Goal: Information Seeking & Learning: Learn about a topic

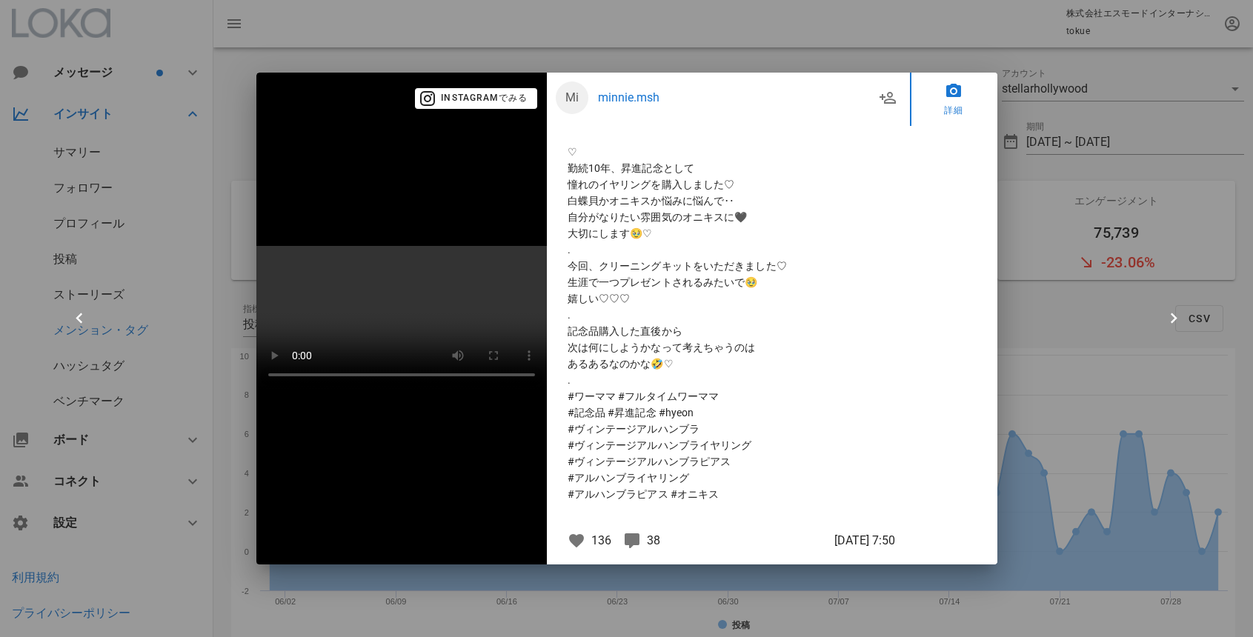
scroll to position [4207, 0]
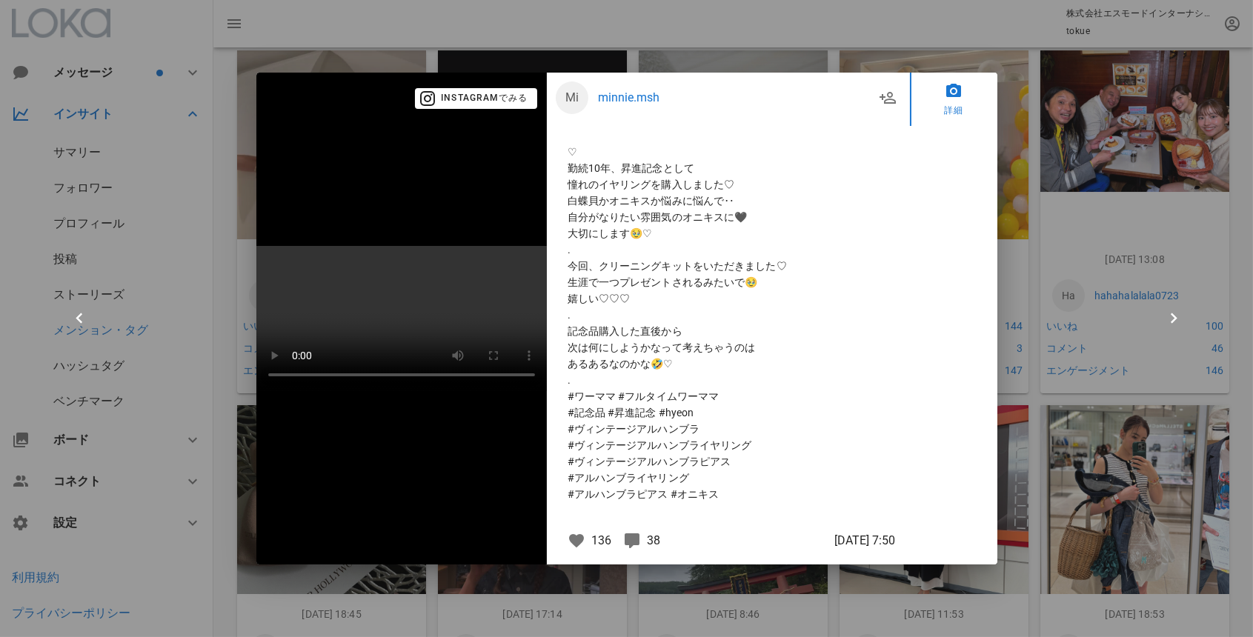
click at [828, 49] on div at bounding box center [626, 318] width 1253 height 637
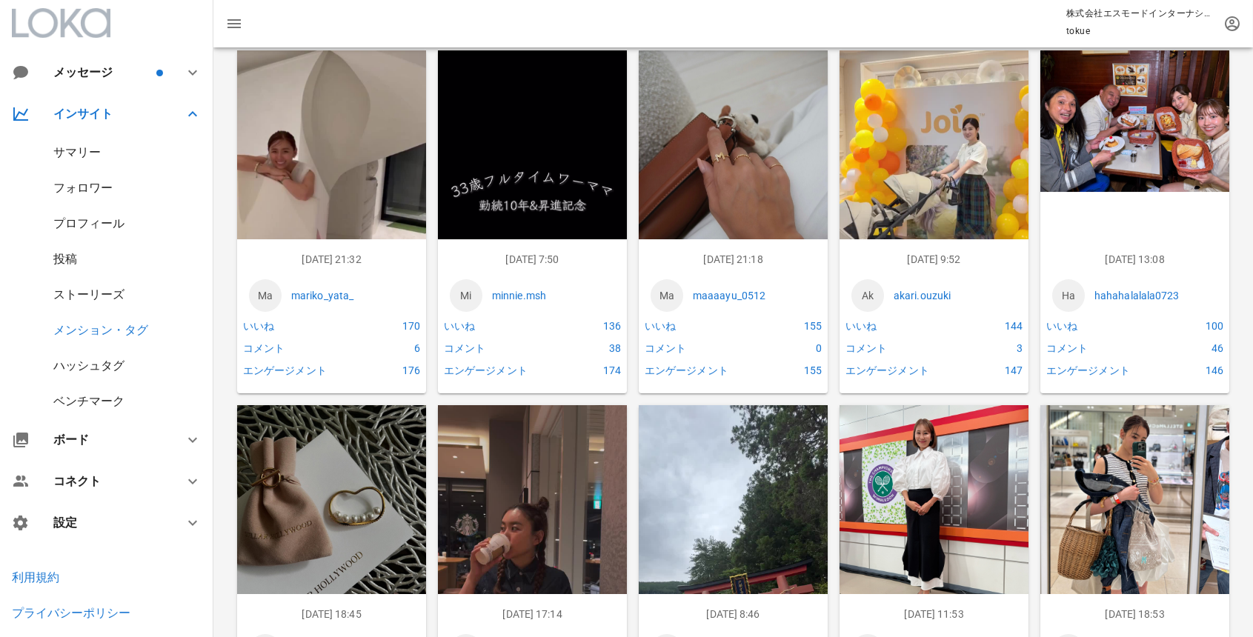
click at [73, 153] on div "サマリー" at bounding box center [76, 152] width 47 height 14
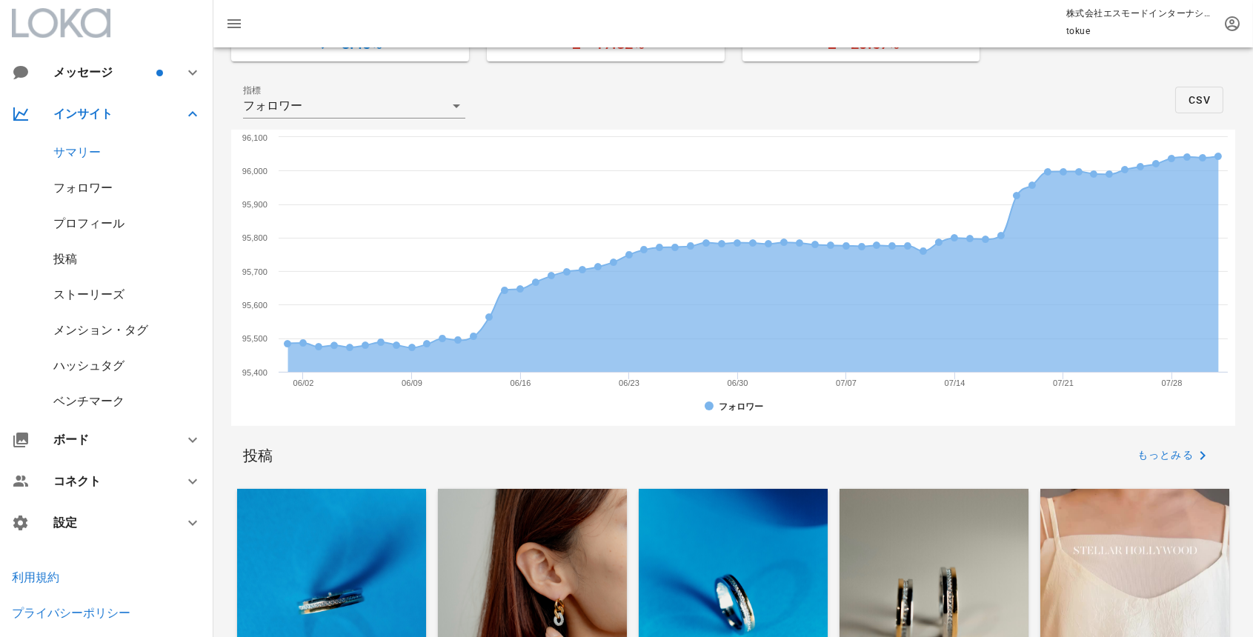
scroll to position [369, 0]
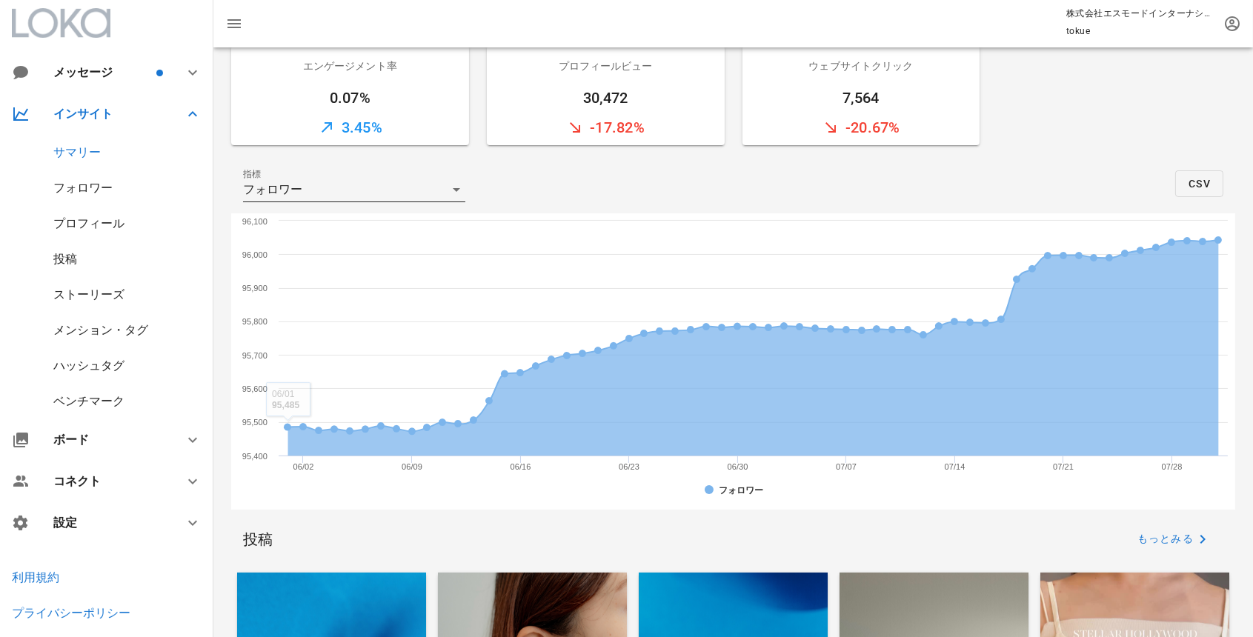
click at [342, 187] on div "フォロワー" at bounding box center [344, 190] width 202 height 24
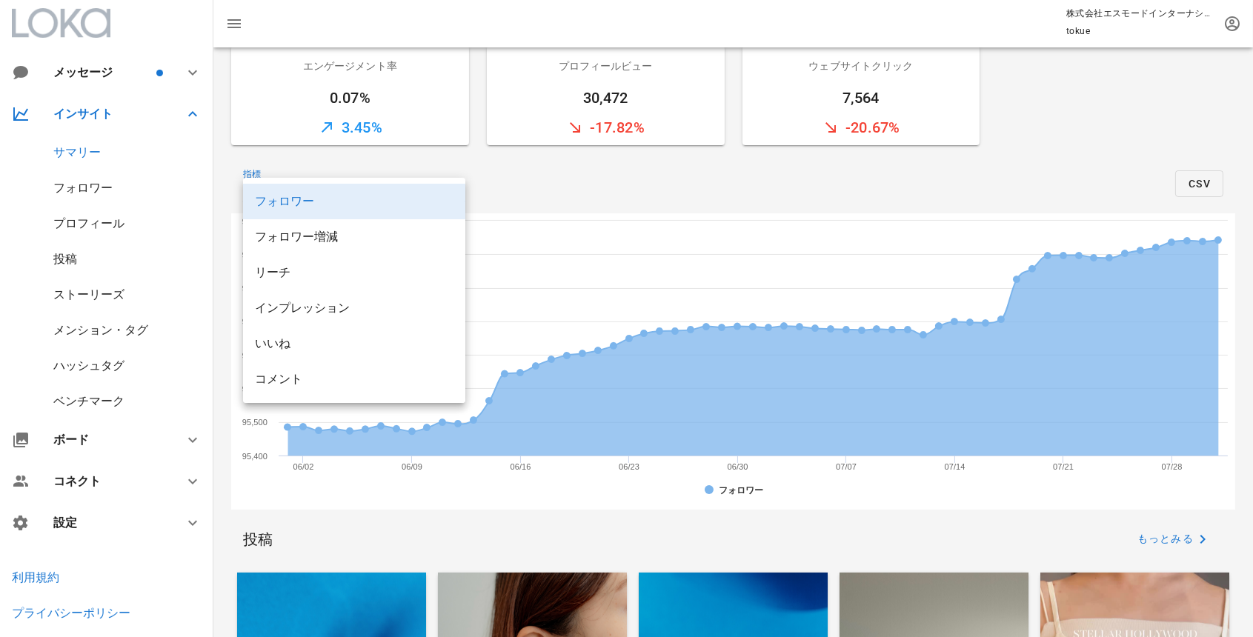
click at [107, 219] on div "プロフィール" at bounding box center [88, 223] width 71 height 14
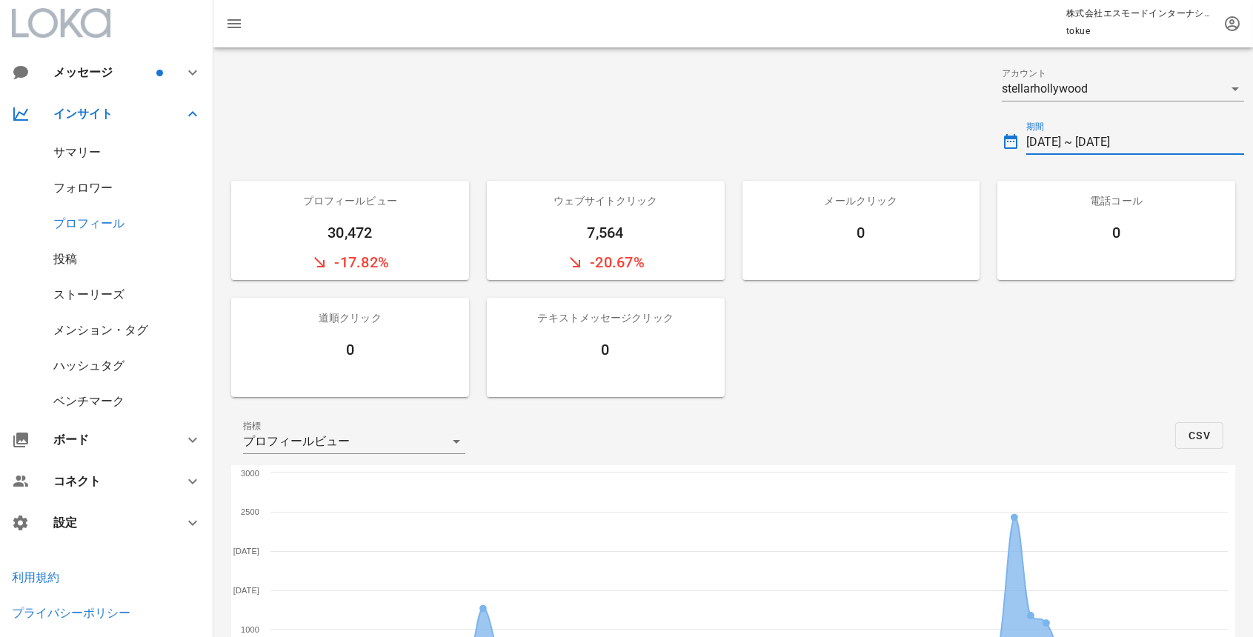
click at [1143, 142] on input "[DATE] ~ [DATE]" at bounding box center [1136, 142] width 218 height 24
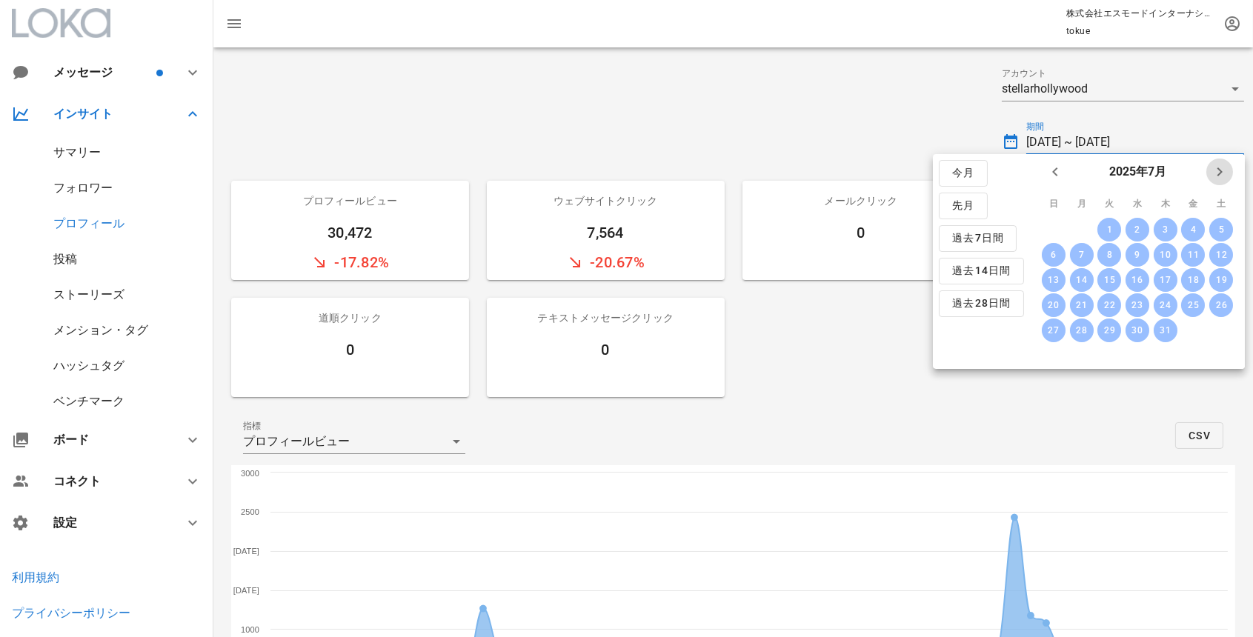
click at [1214, 170] on icon "来月" at bounding box center [1220, 172] width 18 height 18
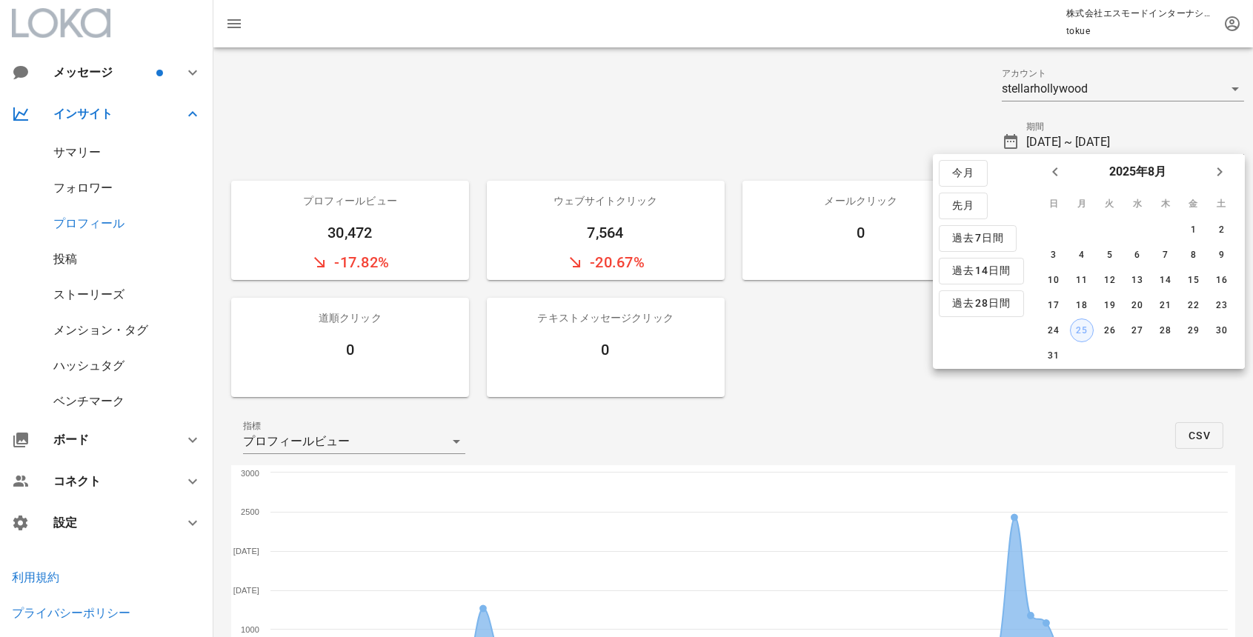
click at [1081, 330] on div "25" at bounding box center [1081, 330] width 22 height 10
click at [1053, 178] on icon "前月" at bounding box center [1056, 172] width 18 height 18
click at [1047, 227] on div "1" at bounding box center [1054, 230] width 24 height 10
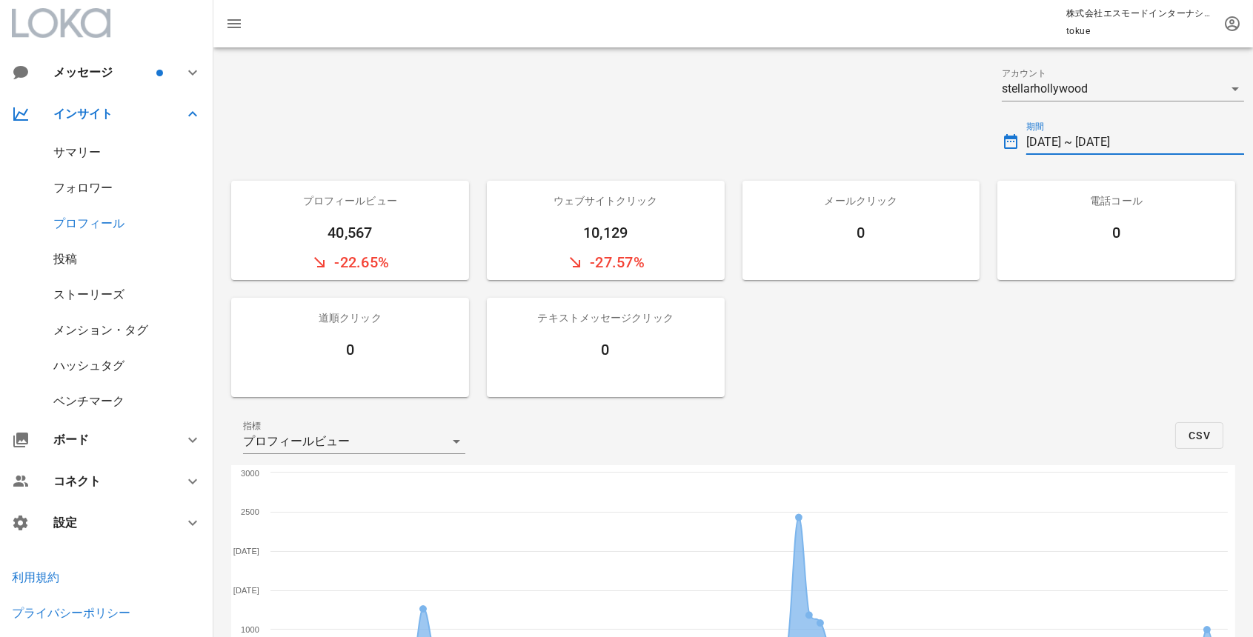
click at [1053, 142] on input "[DATE] ~ [DATE]" at bounding box center [1136, 142] width 218 height 24
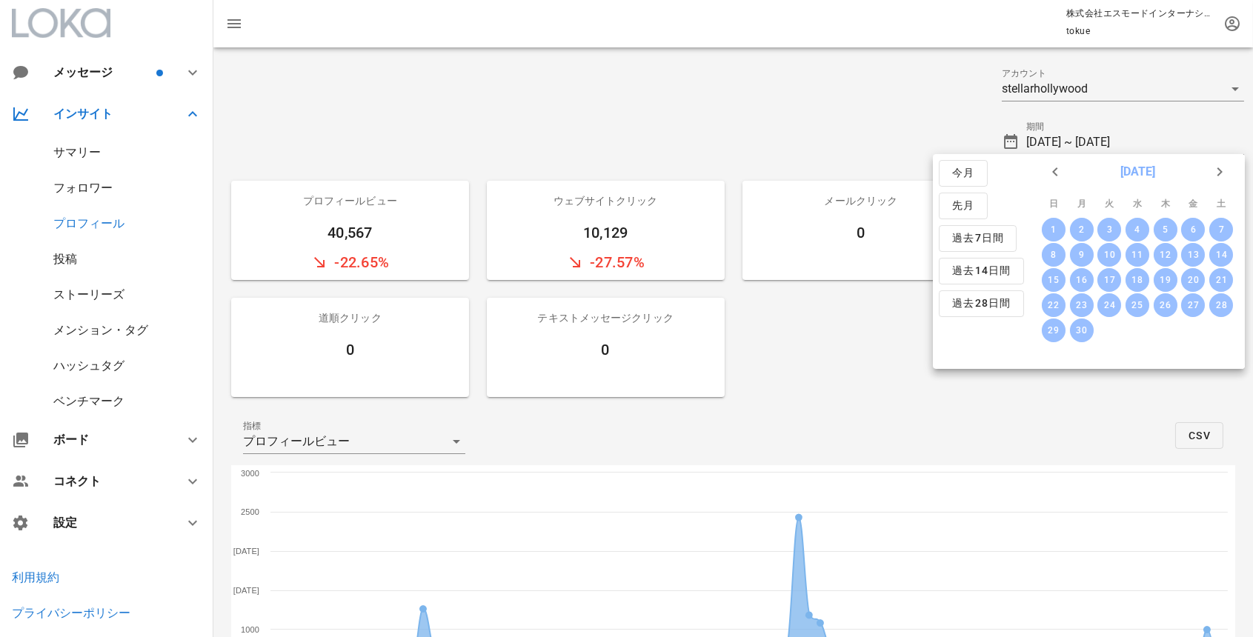
click at [1114, 173] on button "[DATE]" at bounding box center [1137, 172] width 47 height 30
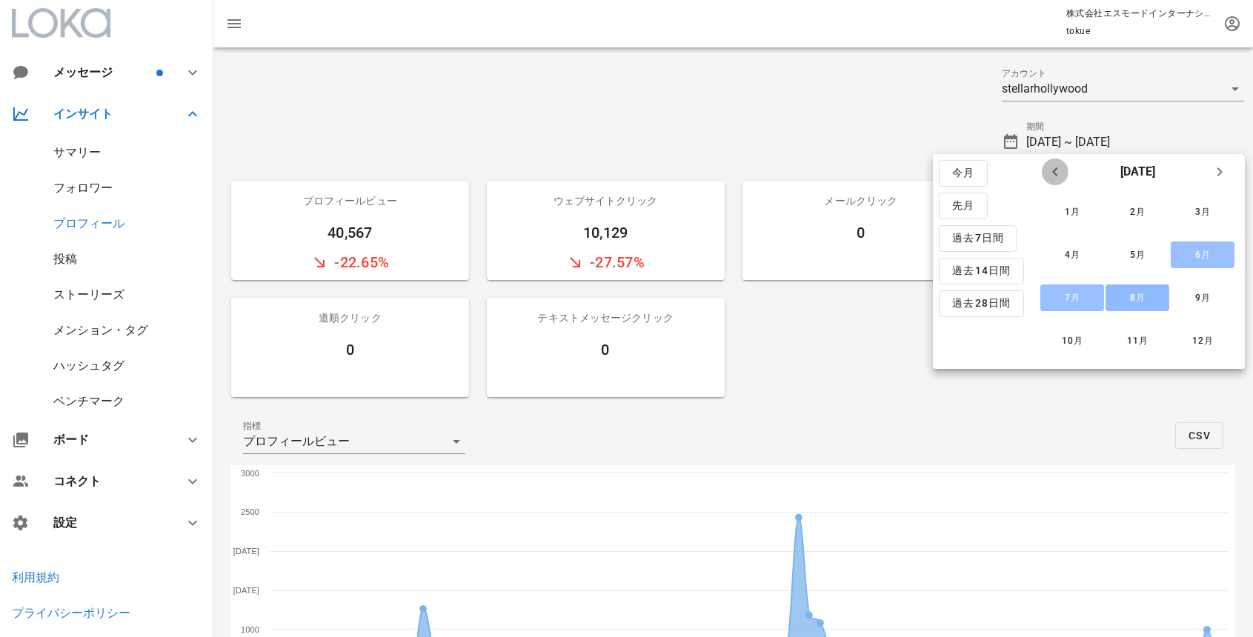
click at [1052, 170] on icon "前年" at bounding box center [1056, 172] width 18 height 18
click at [1190, 256] on div "6月" at bounding box center [1203, 255] width 40 height 13
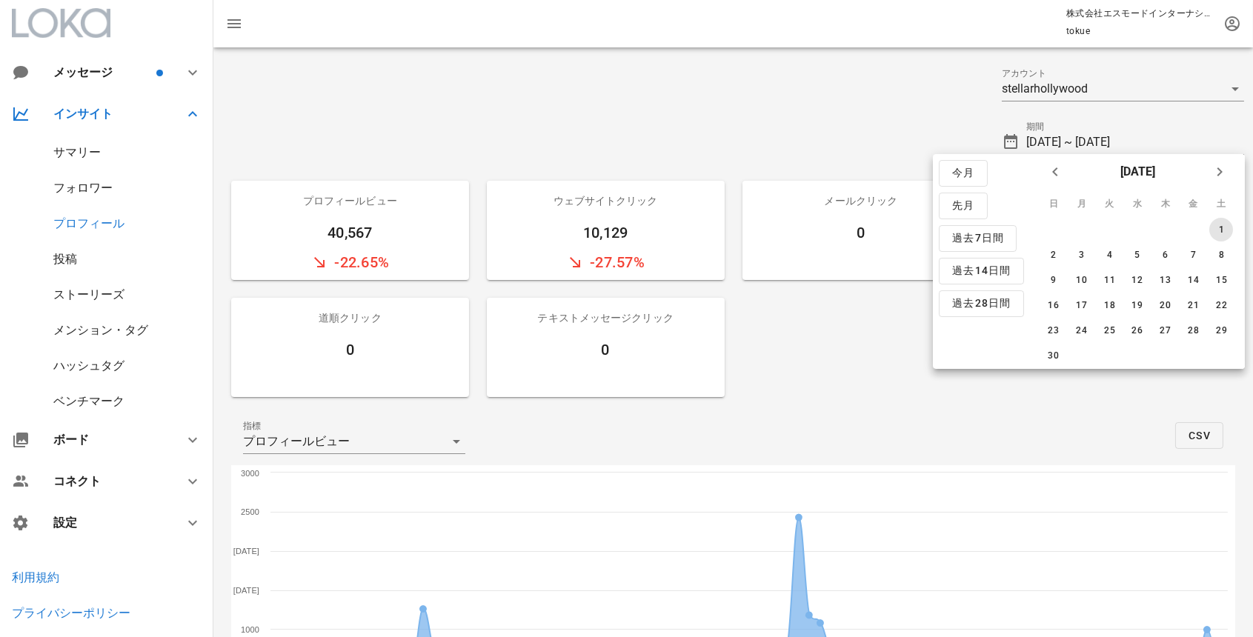
click at [1213, 226] on div "1" at bounding box center [1222, 230] width 24 height 10
click at [1213, 174] on icon "来月" at bounding box center [1220, 172] width 18 height 18
click at [1056, 328] on div "25" at bounding box center [1054, 330] width 24 height 10
type input "[DATE] ~ [DATE]"
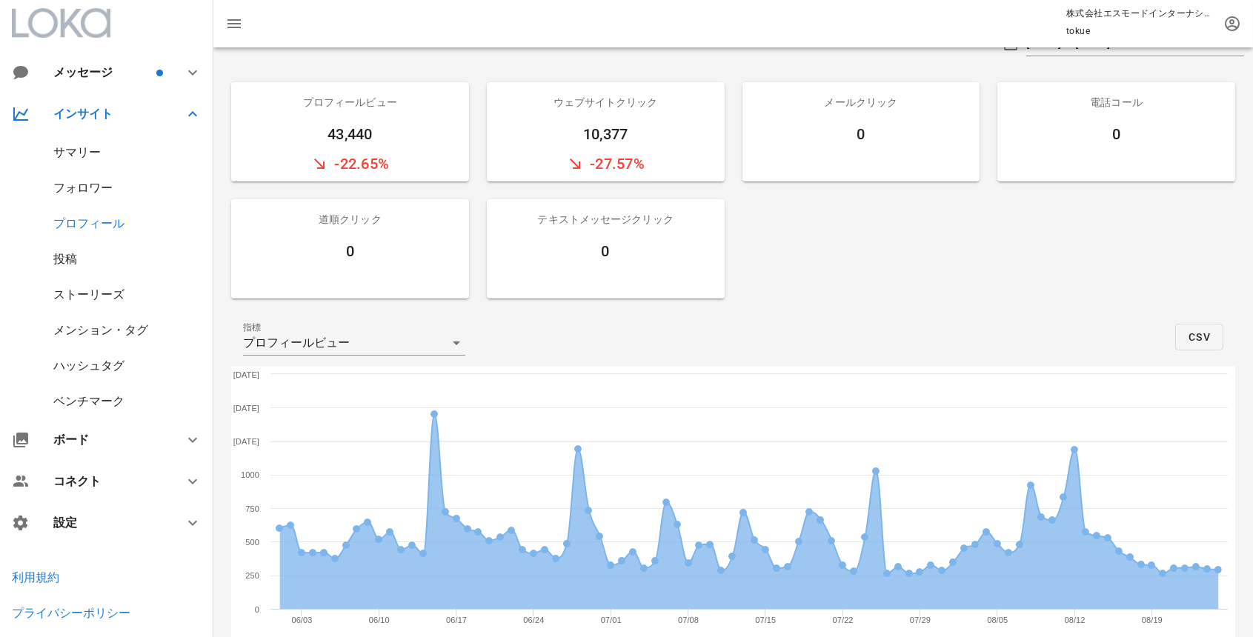
scroll to position [153, 0]
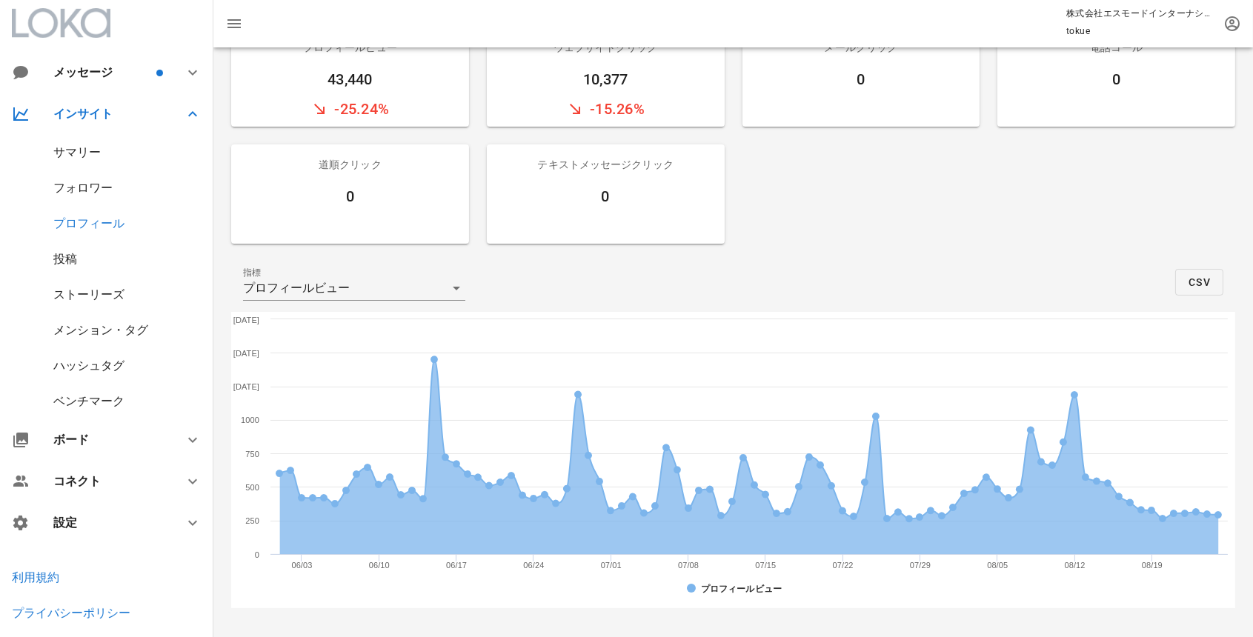
click at [74, 265] on div "投稿" at bounding box center [65, 259] width 24 height 14
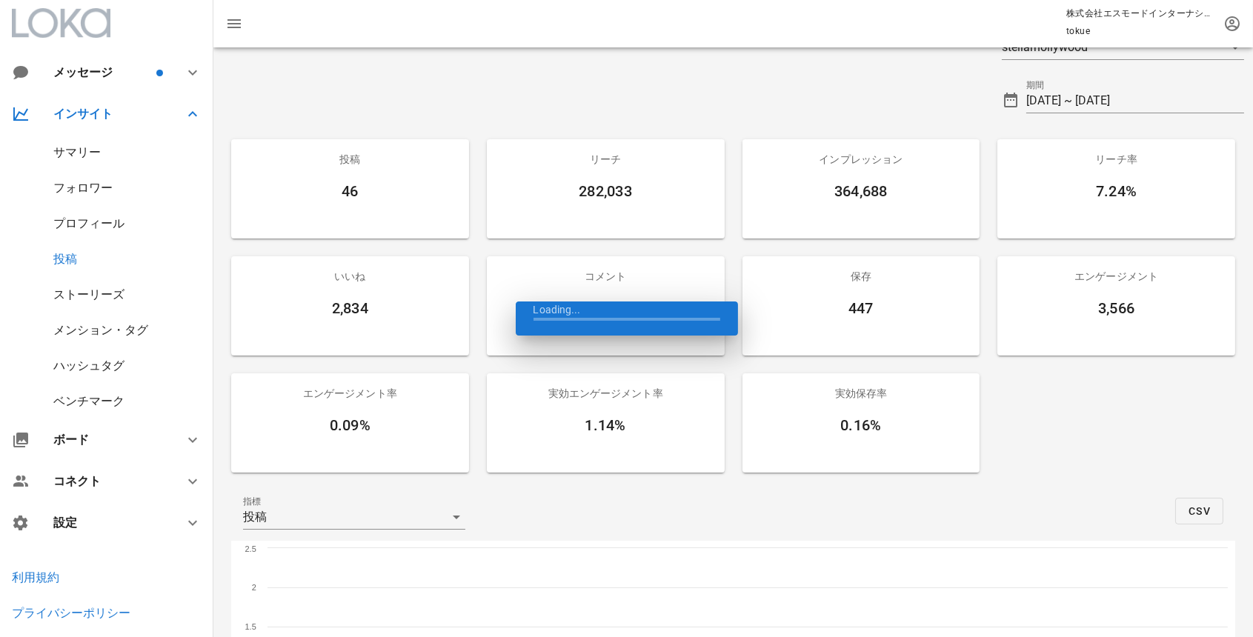
scroll to position [26, 0]
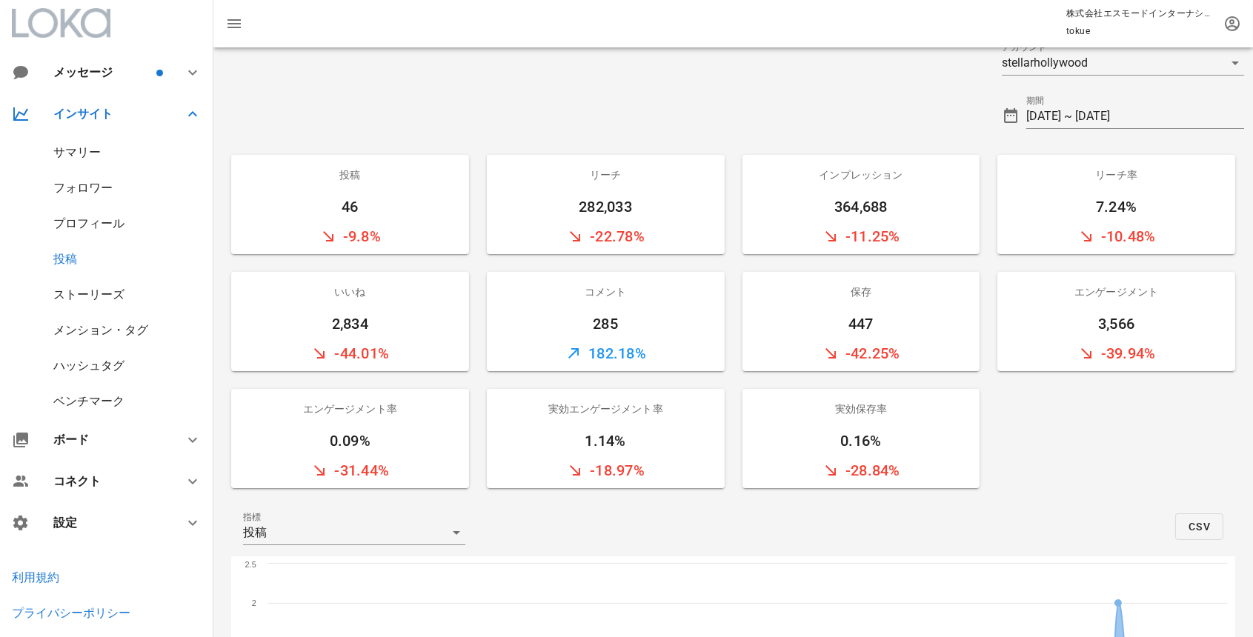
click at [92, 226] on div "プロフィール" at bounding box center [88, 223] width 71 height 14
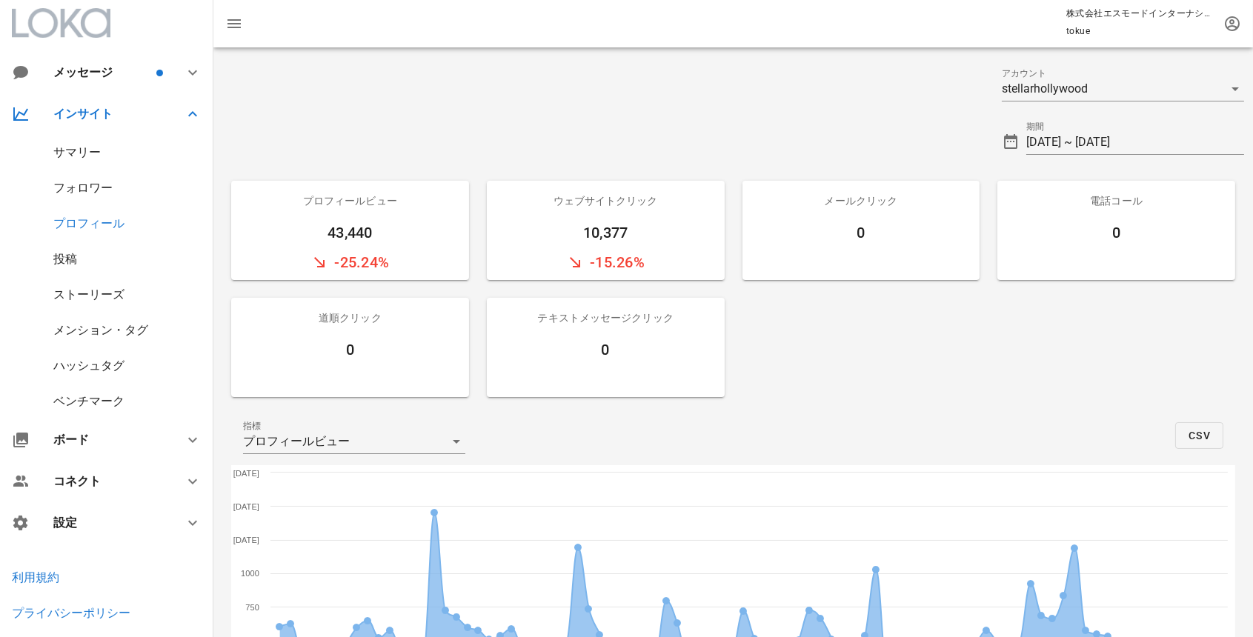
scroll to position [153, 0]
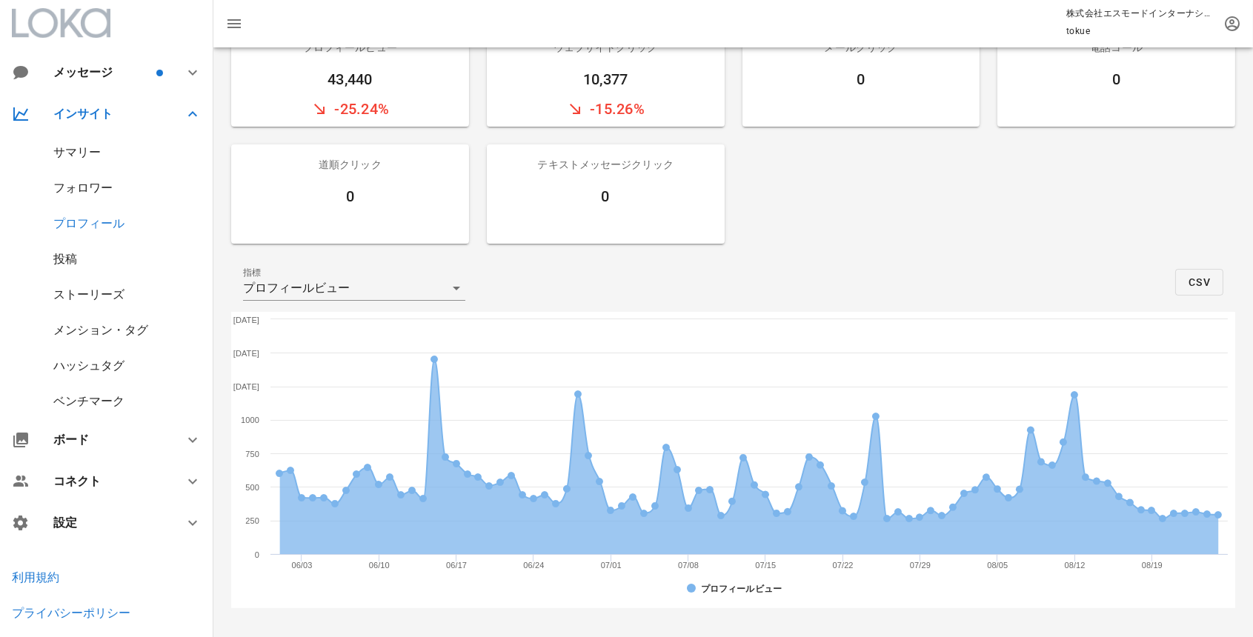
click at [125, 331] on div "メンション・タグ" at bounding box center [100, 330] width 95 height 14
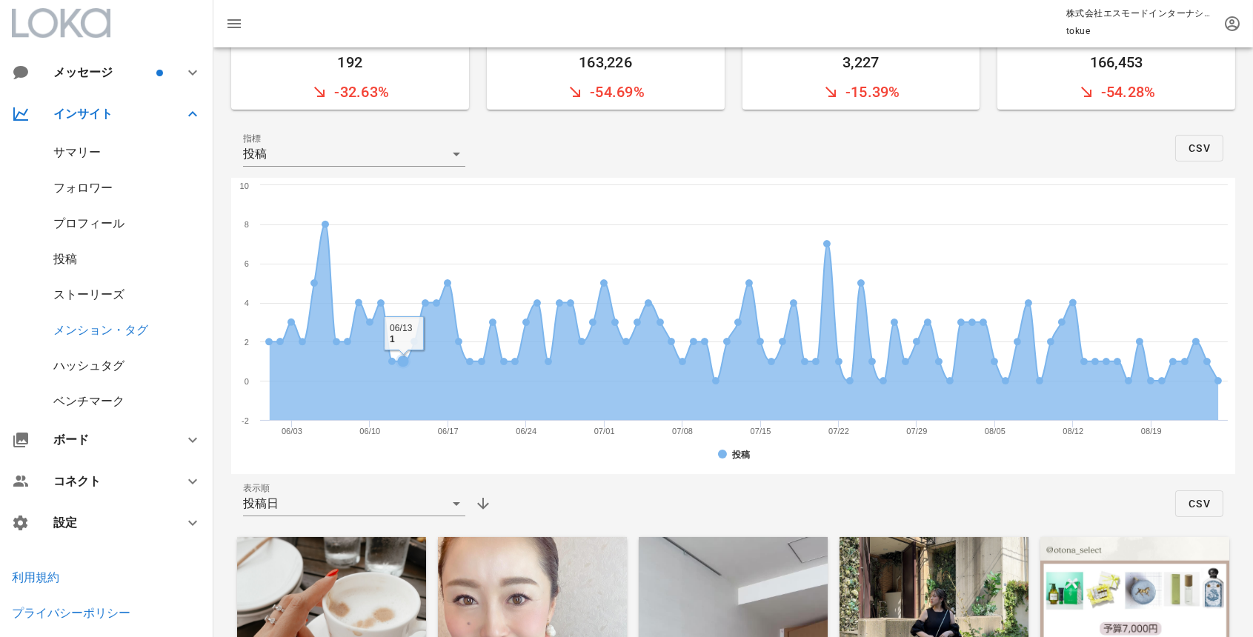
scroll to position [163, 0]
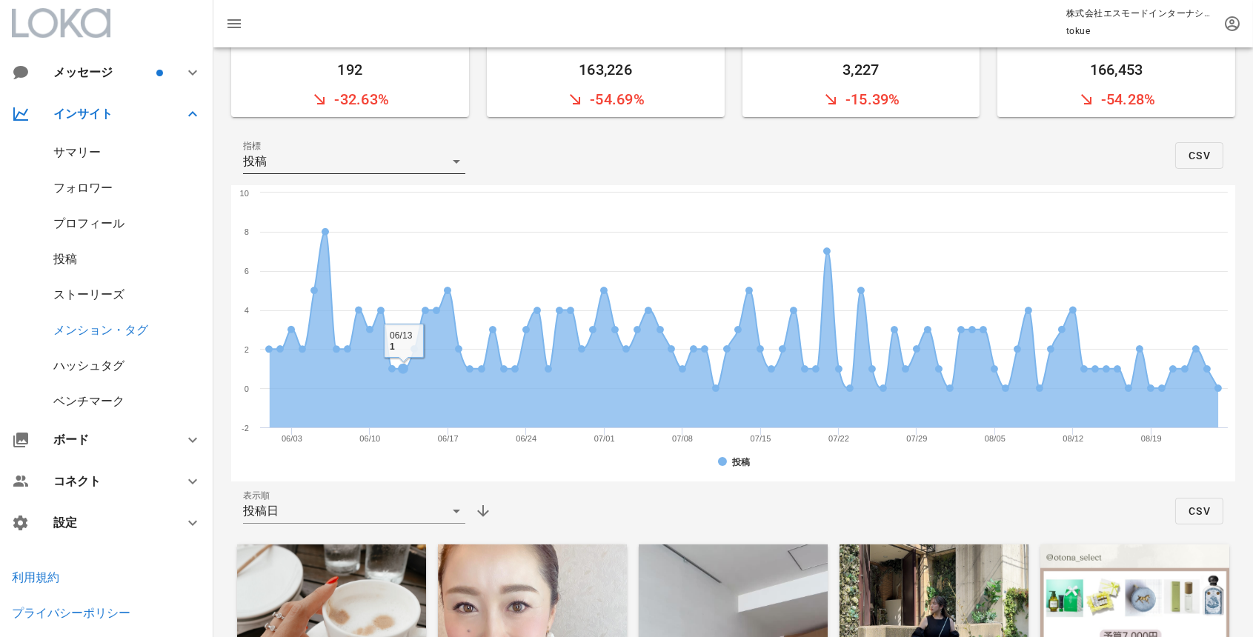
click at [391, 163] on div "投稿" at bounding box center [344, 162] width 202 height 24
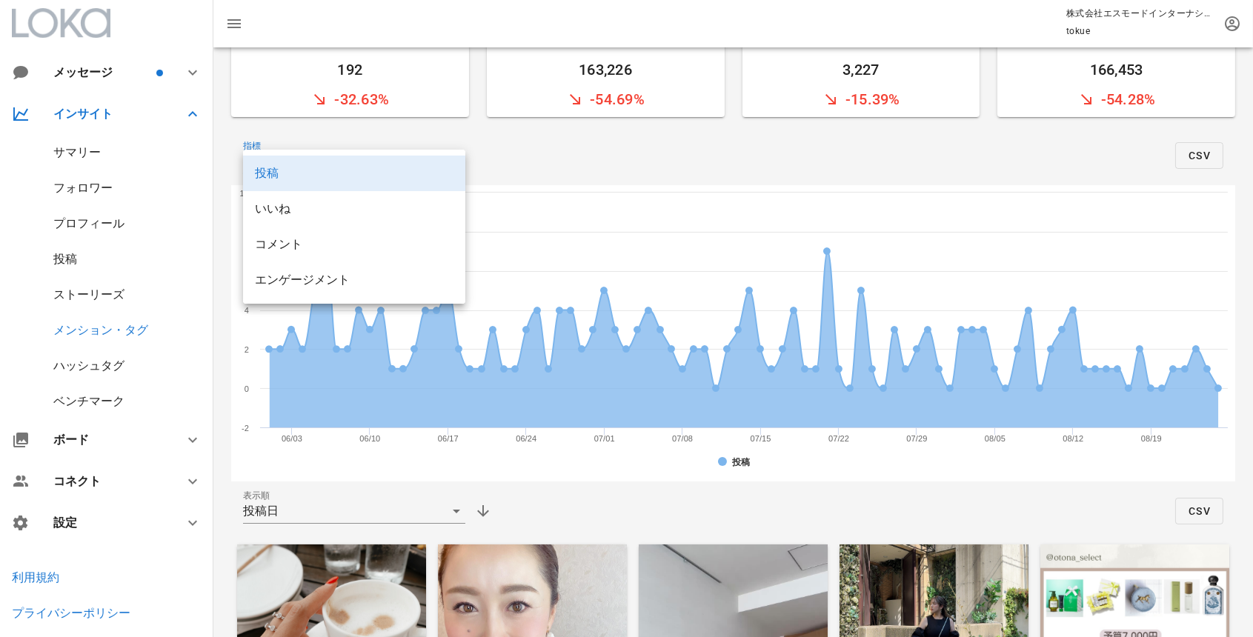
click at [589, 165] on div "指標 投稿 CSV" at bounding box center [733, 155] width 1004 height 59
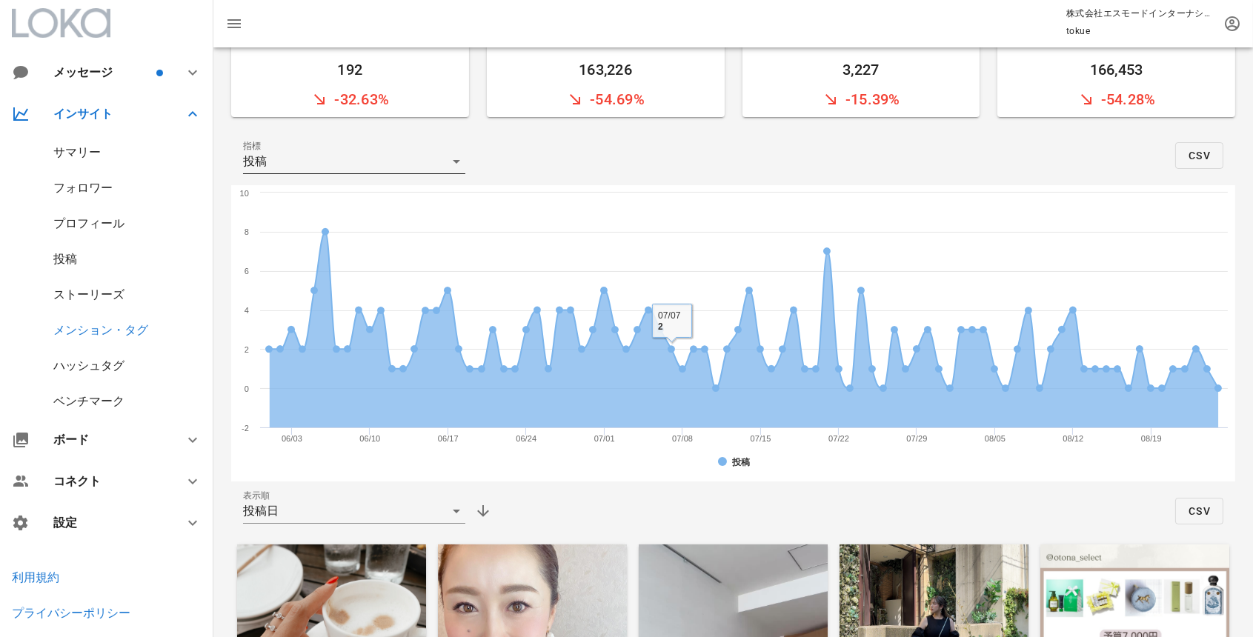
click at [368, 165] on div "投稿" at bounding box center [344, 162] width 202 height 24
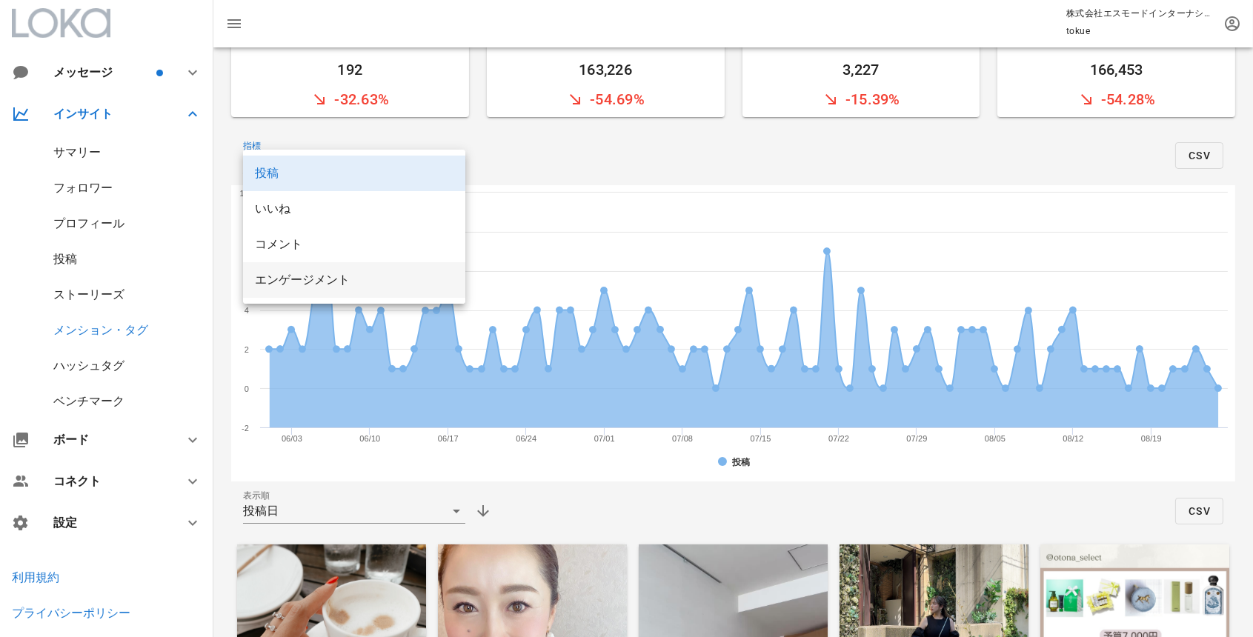
click at [350, 281] on div "エンゲージメント" at bounding box center [354, 280] width 199 height 14
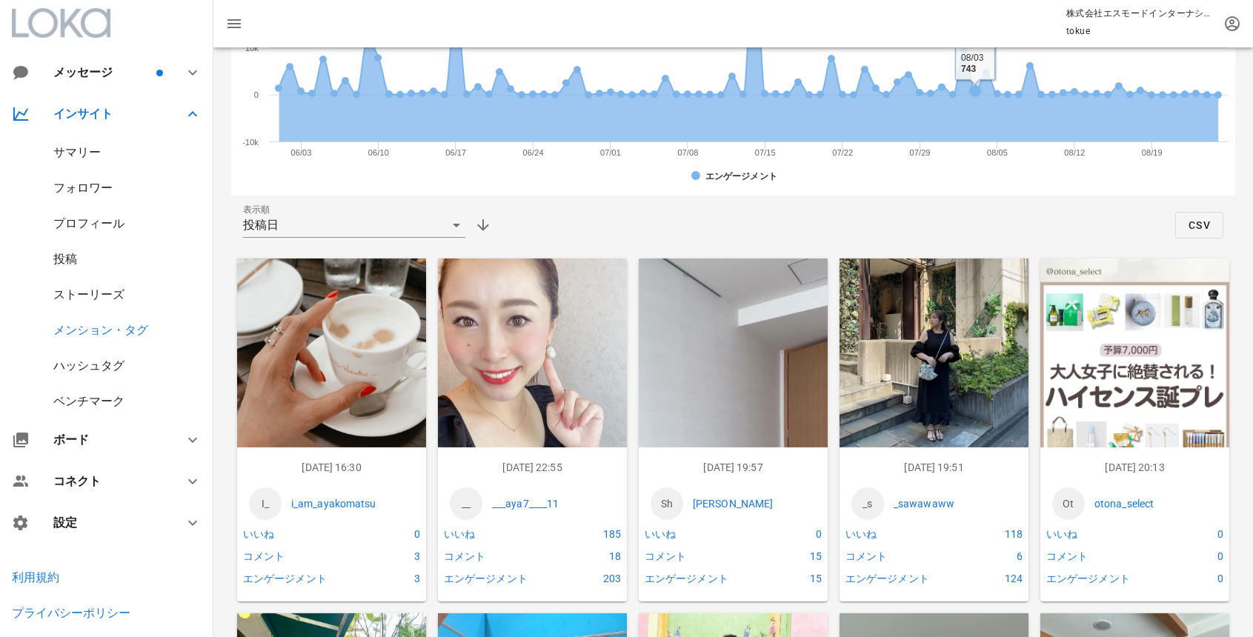
scroll to position [527, 0]
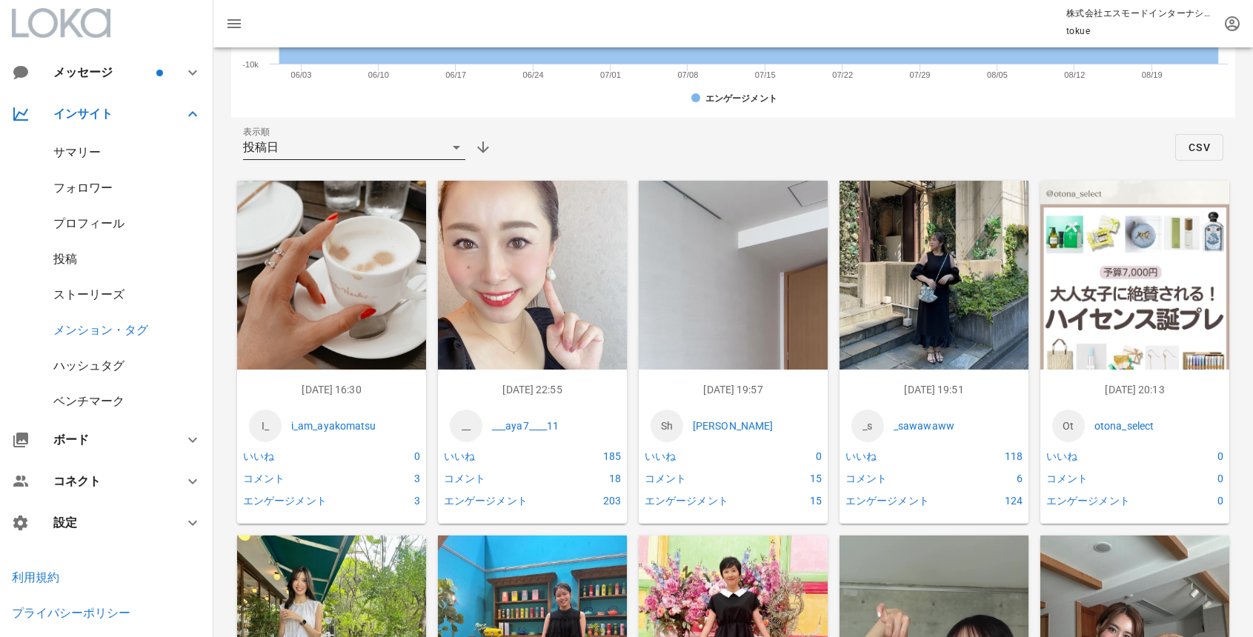
click at [296, 144] on div "投稿日" at bounding box center [344, 148] width 202 height 24
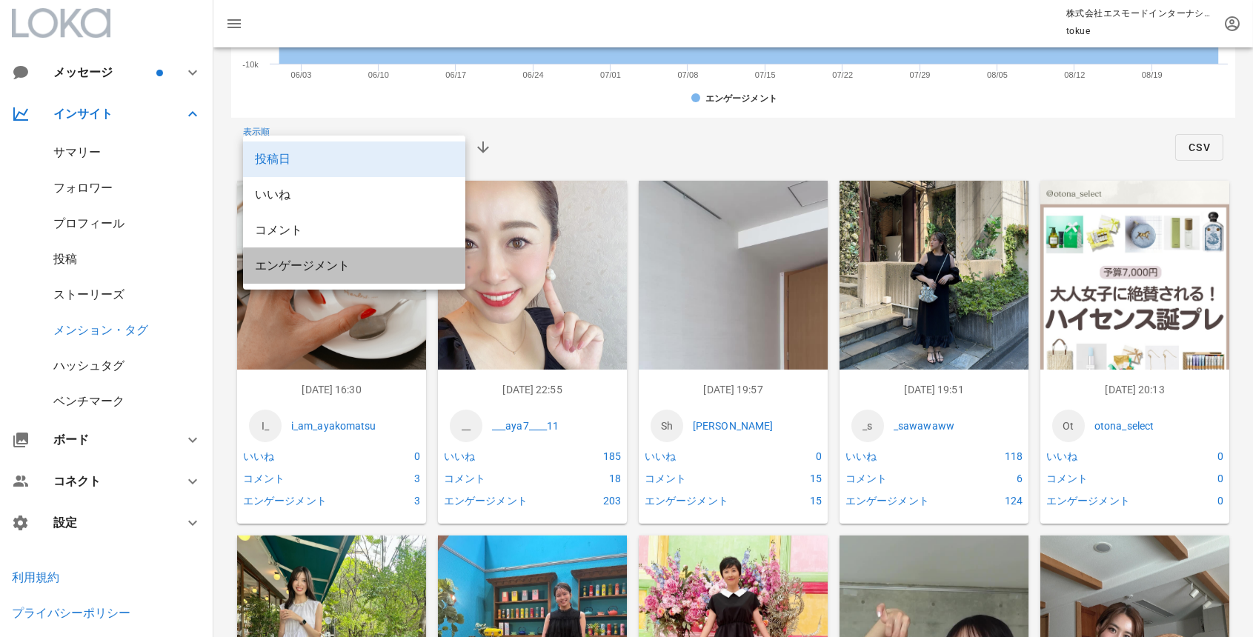
click at [315, 273] on div "エンゲージメント" at bounding box center [354, 266] width 199 height 14
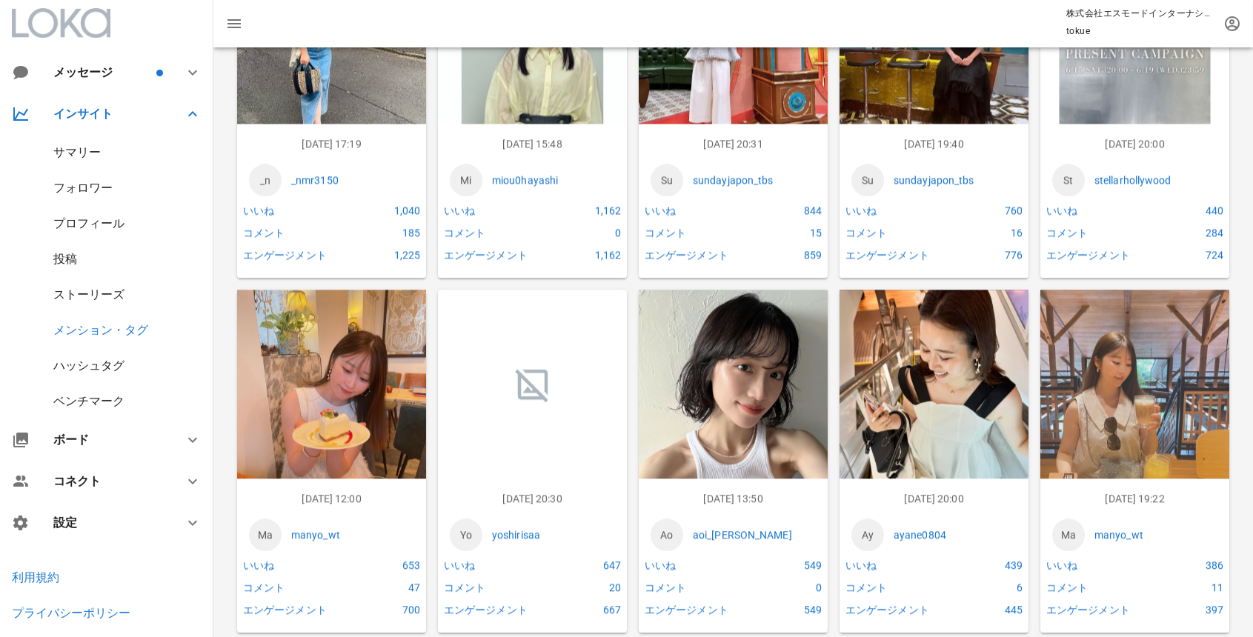
scroll to position [2904, 0]
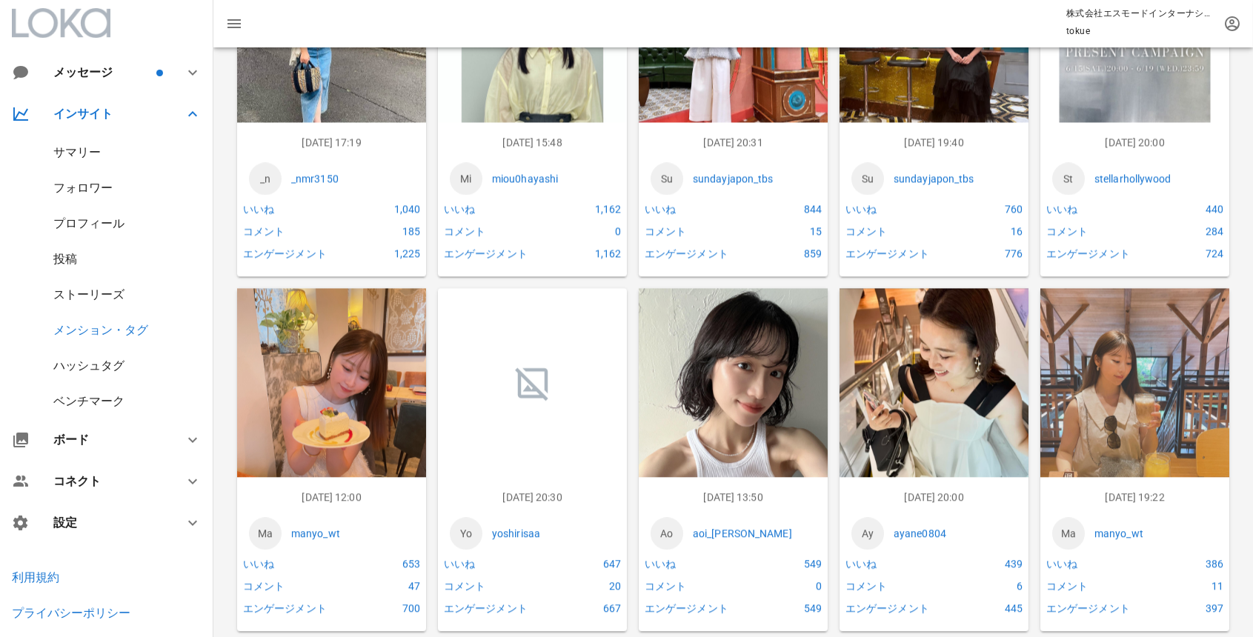
click at [82, 231] on div "プロフィール" at bounding box center [106, 224] width 213 height 36
click at [81, 226] on div "プロフィール" at bounding box center [88, 223] width 71 height 14
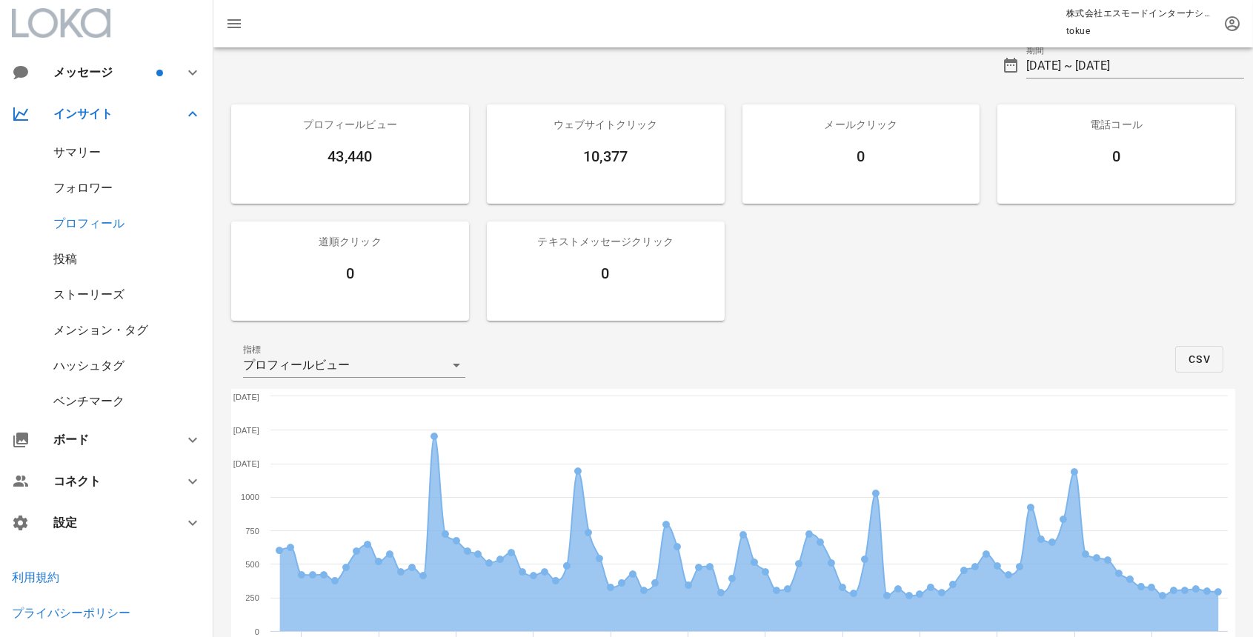
scroll to position [153, 0]
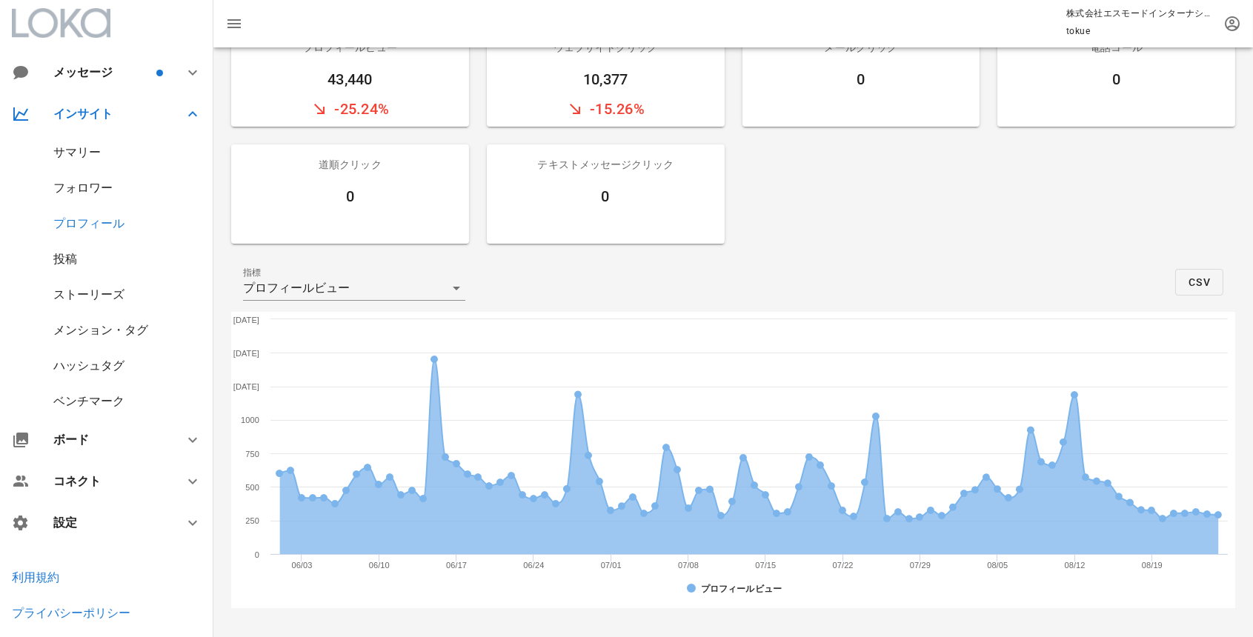
click at [105, 328] on div "メンション・タグ" at bounding box center [100, 330] width 95 height 14
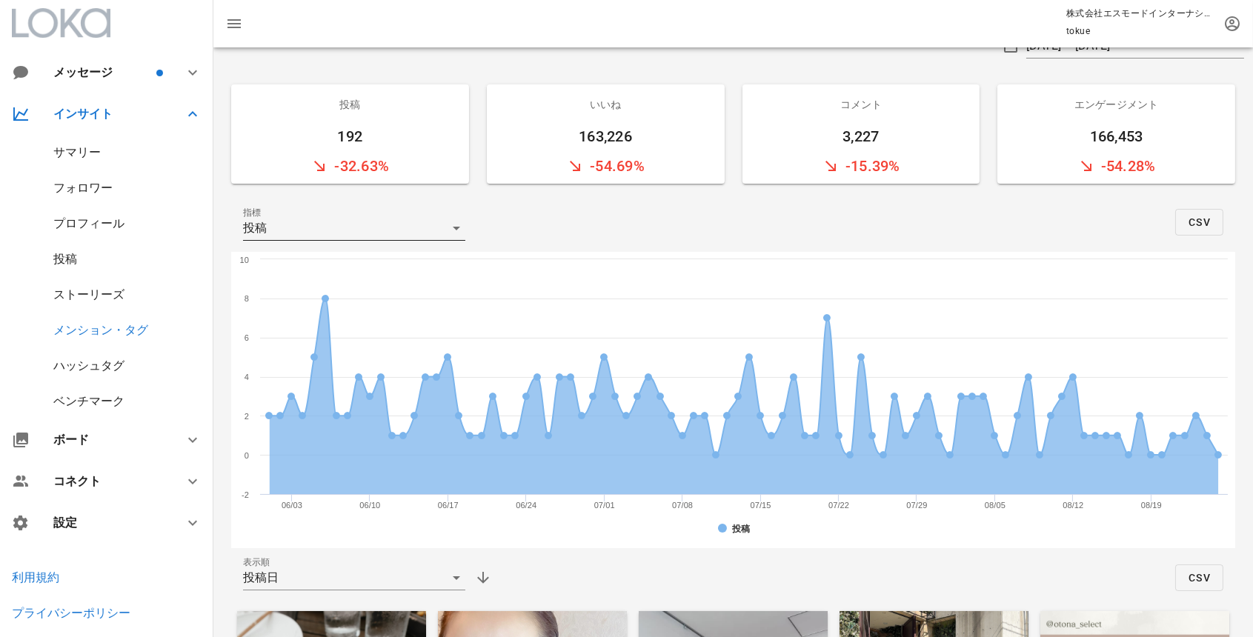
scroll to position [97, 0]
click at [414, 219] on div "投稿" at bounding box center [344, 228] width 202 height 24
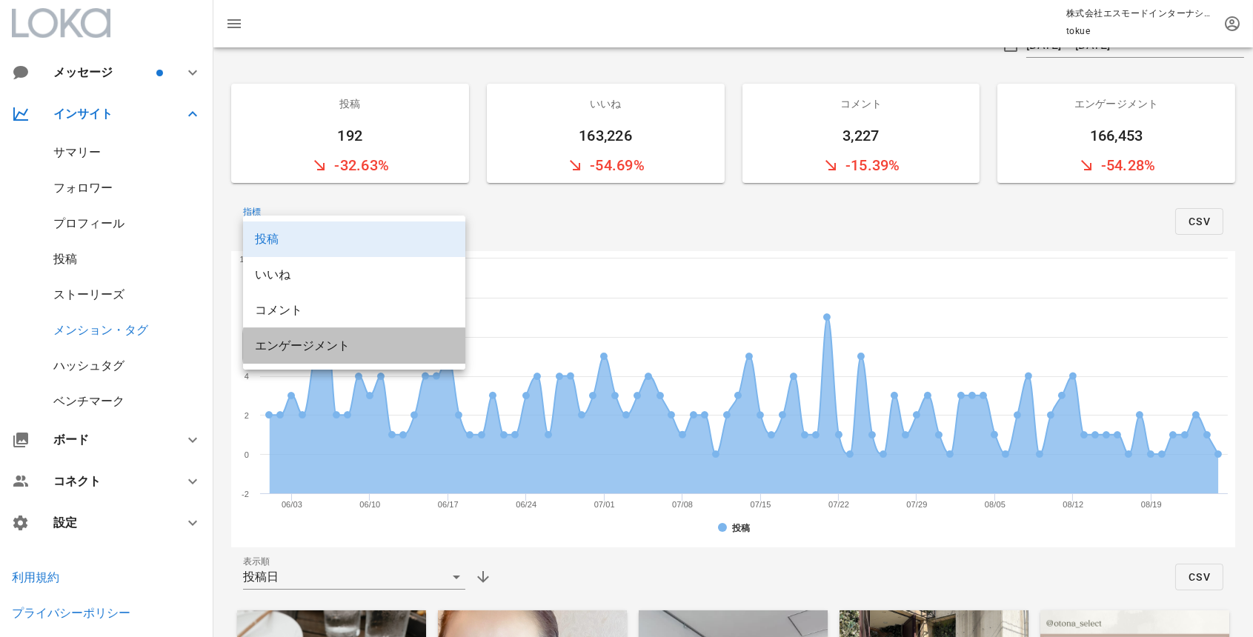
click at [404, 339] on div "エンゲージメント" at bounding box center [354, 346] width 199 height 14
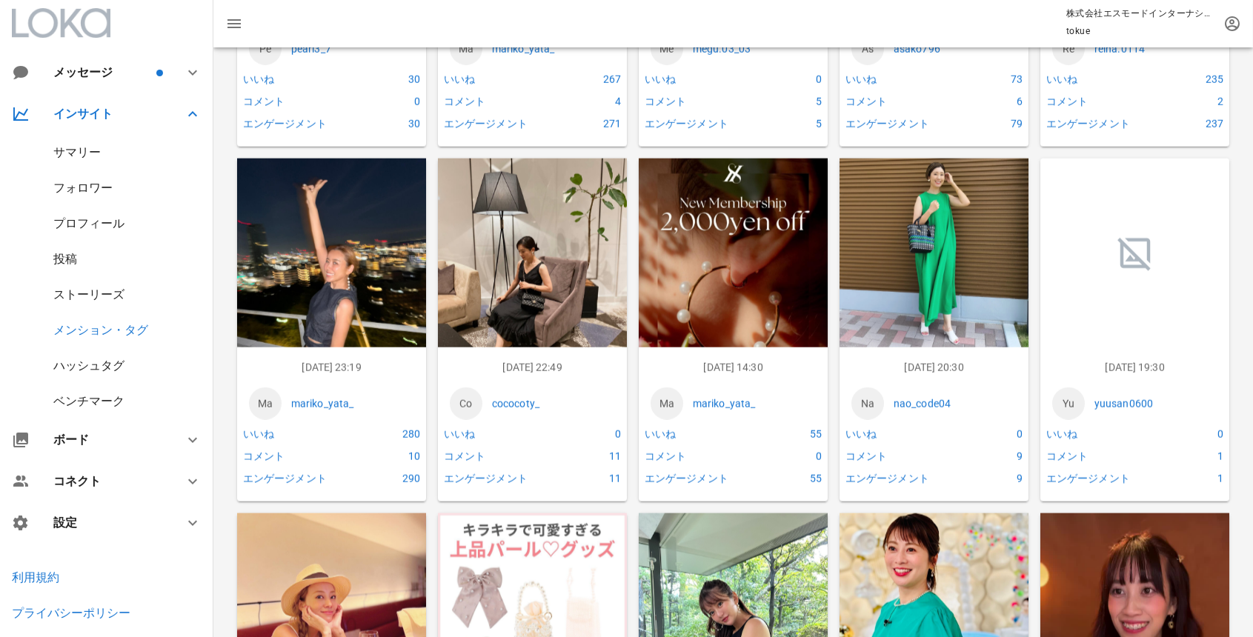
scroll to position [1617, 0]
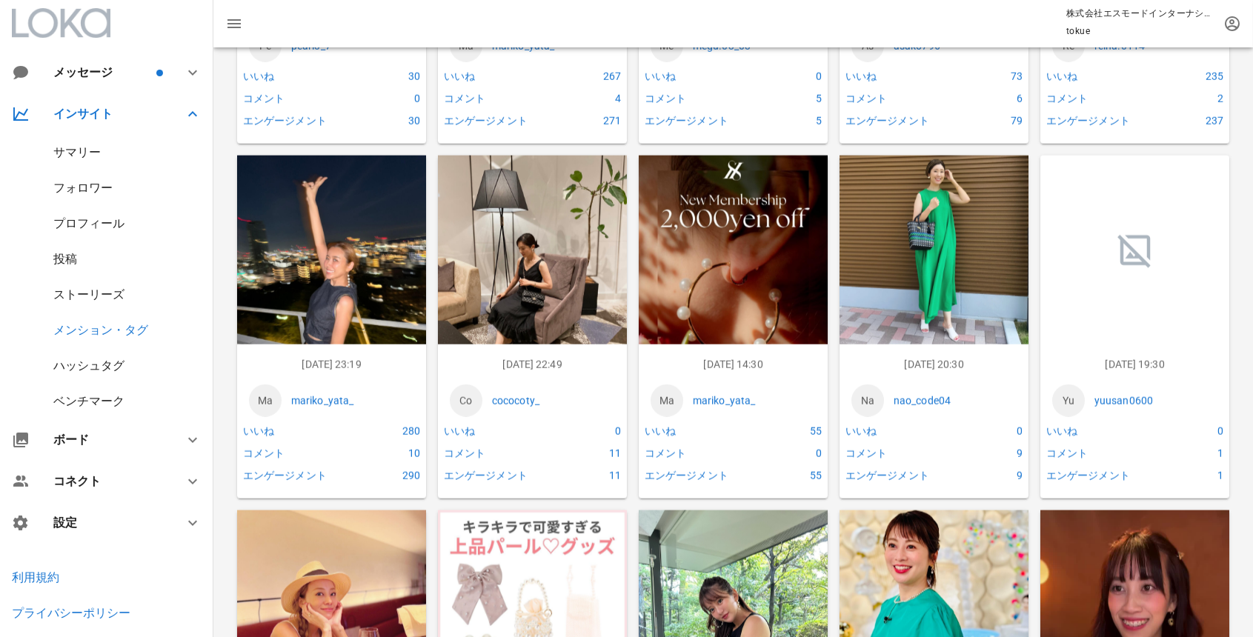
click at [699, 231] on img at bounding box center [733, 274] width 189 height 236
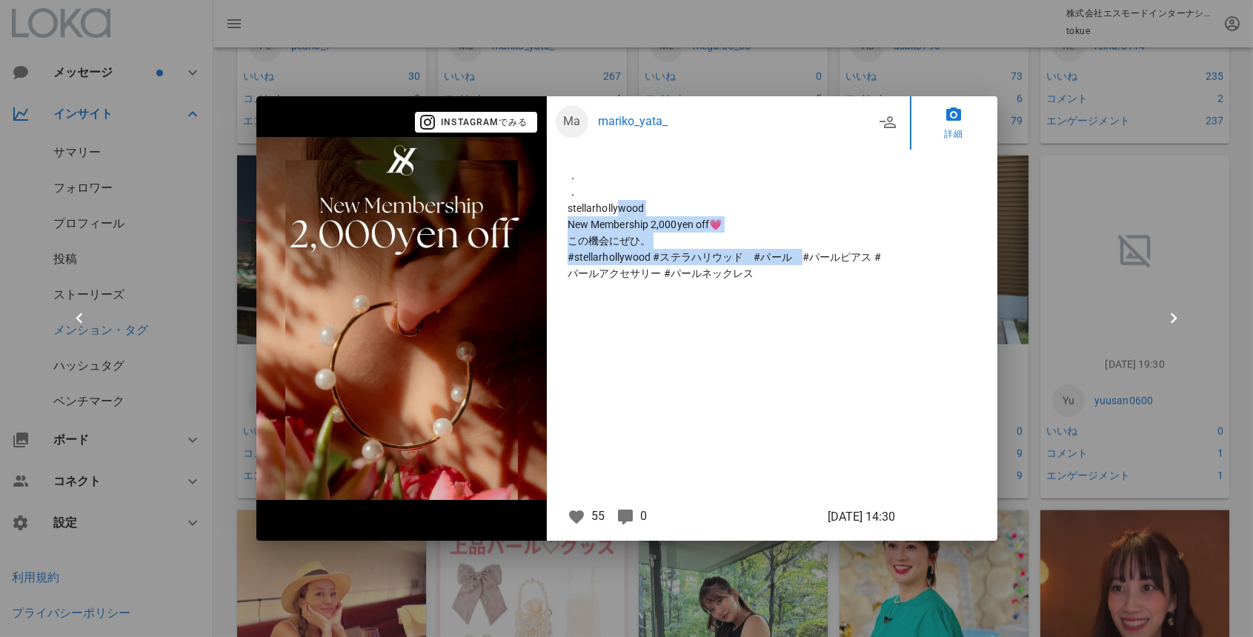
drag, startPoint x: 596, startPoint y: 211, endPoint x: 754, endPoint y: 250, distance: 162.5
click at [754, 250] on p "． ． stellarhollywood New Membership 2,000yen off💗 この機会にぜひ。 #stellarhollywood #ス…" at bounding box center [729, 225] width 322 height 114
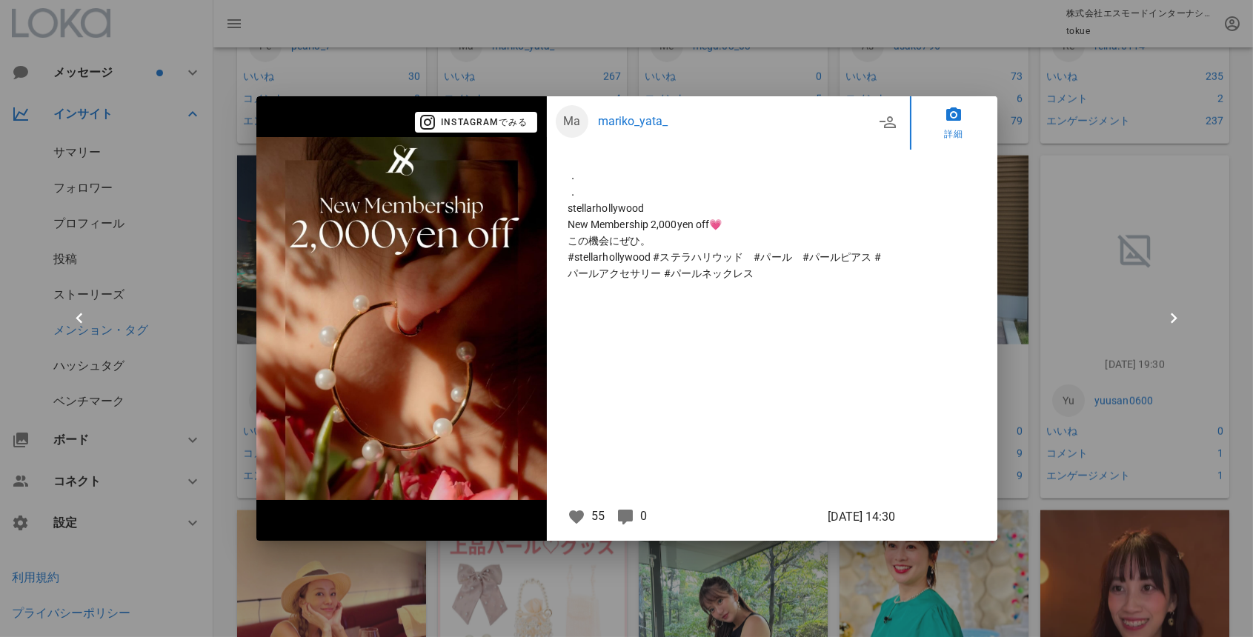
click at [1094, 257] on div at bounding box center [626, 318] width 1253 height 637
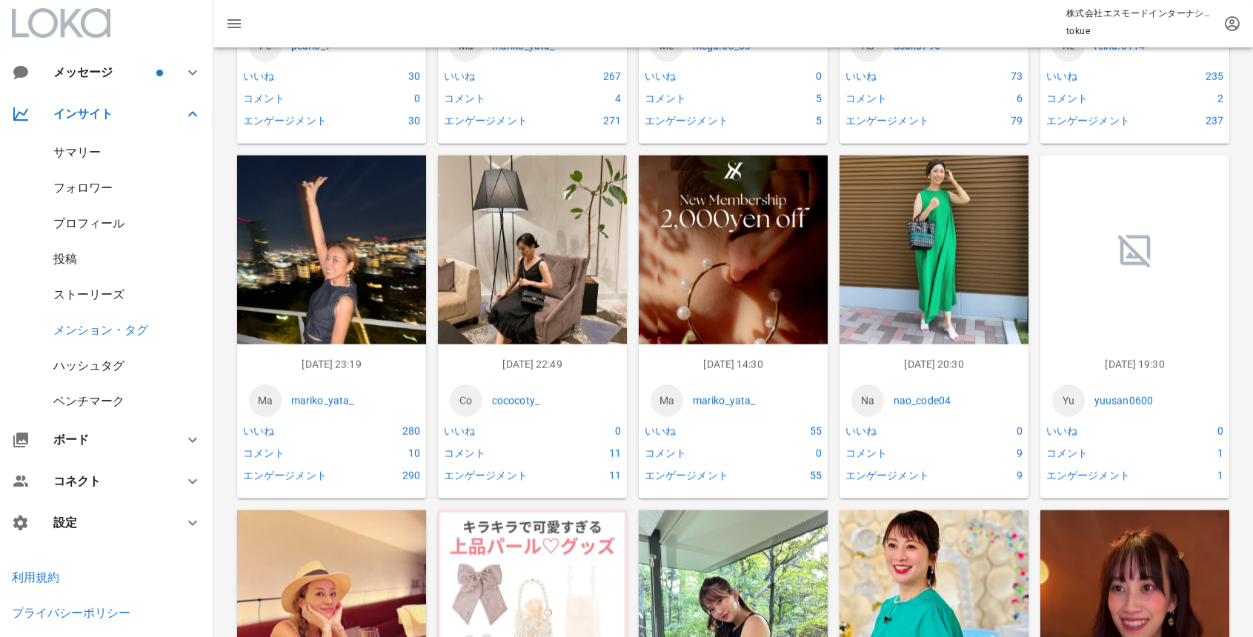
click at [547, 291] on img at bounding box center [532, 273] width 189 height 235
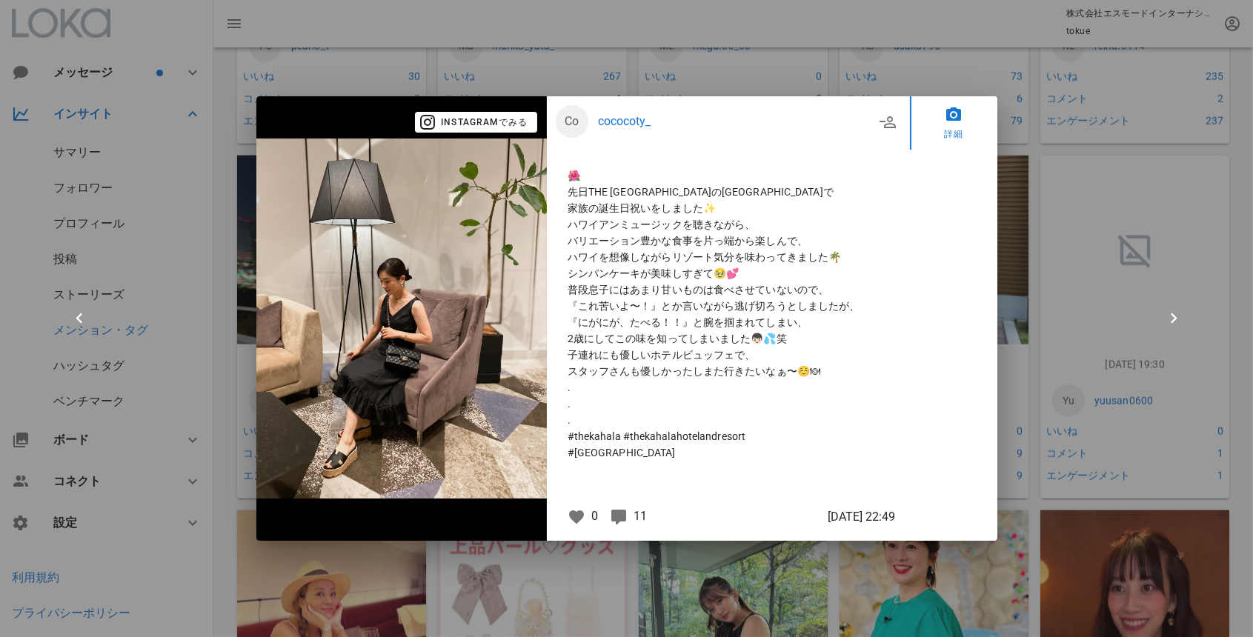
click at [1067, 248] on div at bounding box center [626, 318] width 1253 height 637
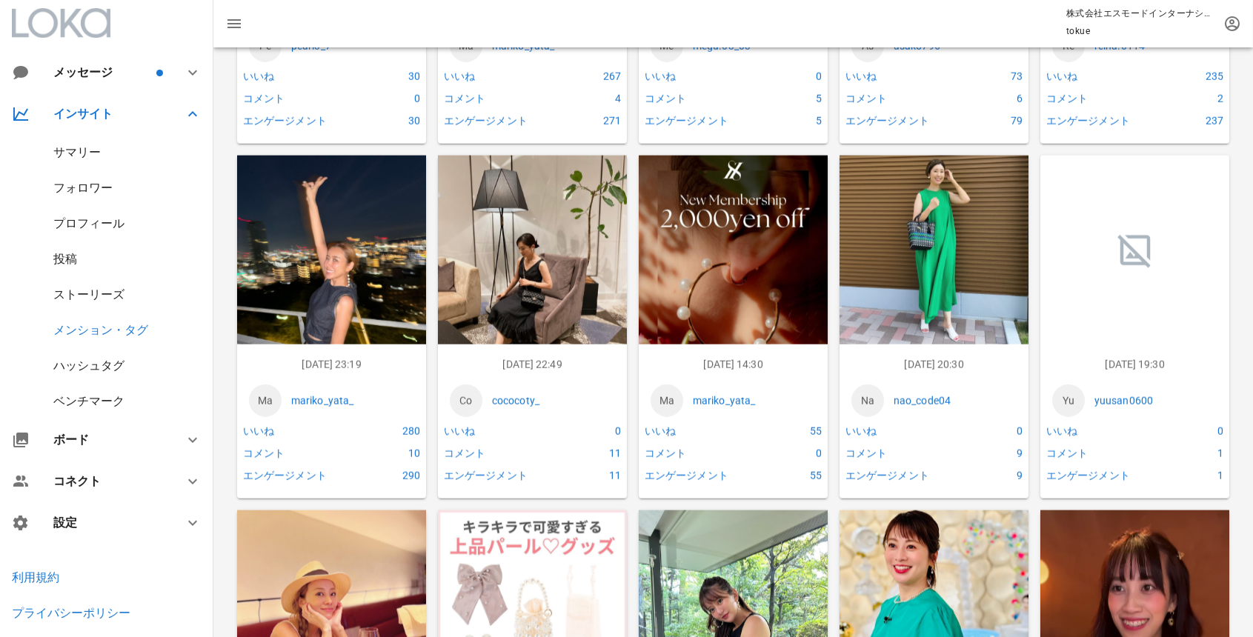
click at [330, 303] on img at bounding box center [331, 274] width 189 height 236
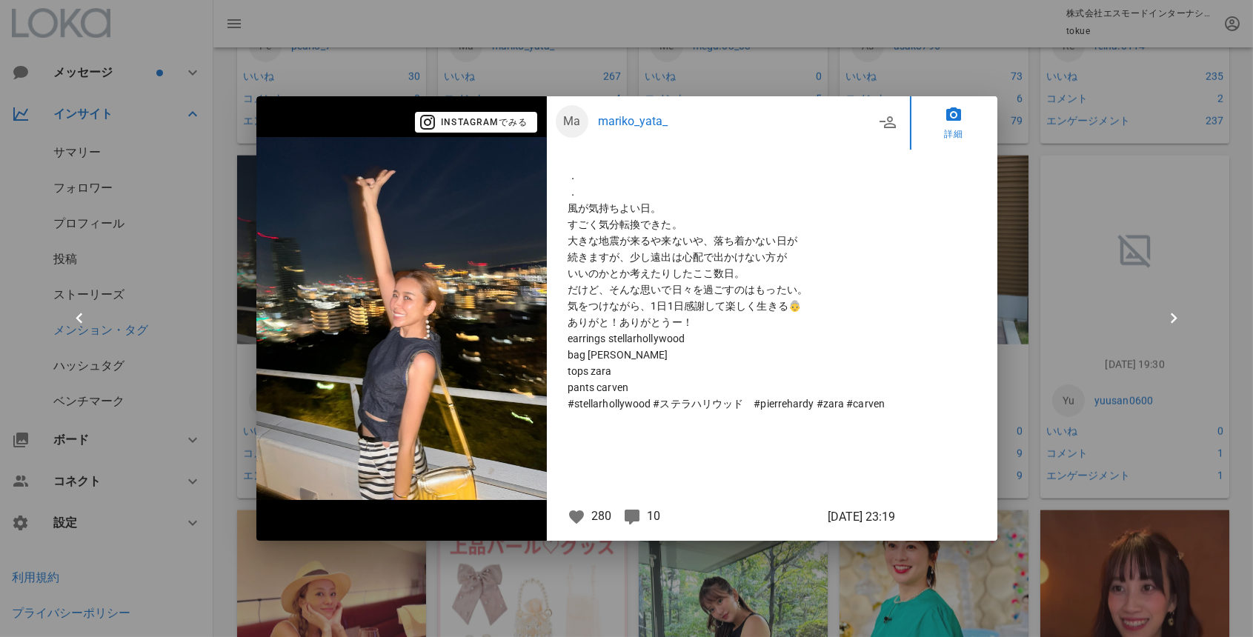
click at [1065, 184] on div at bounding box center [626, 318] width 1253 height 637
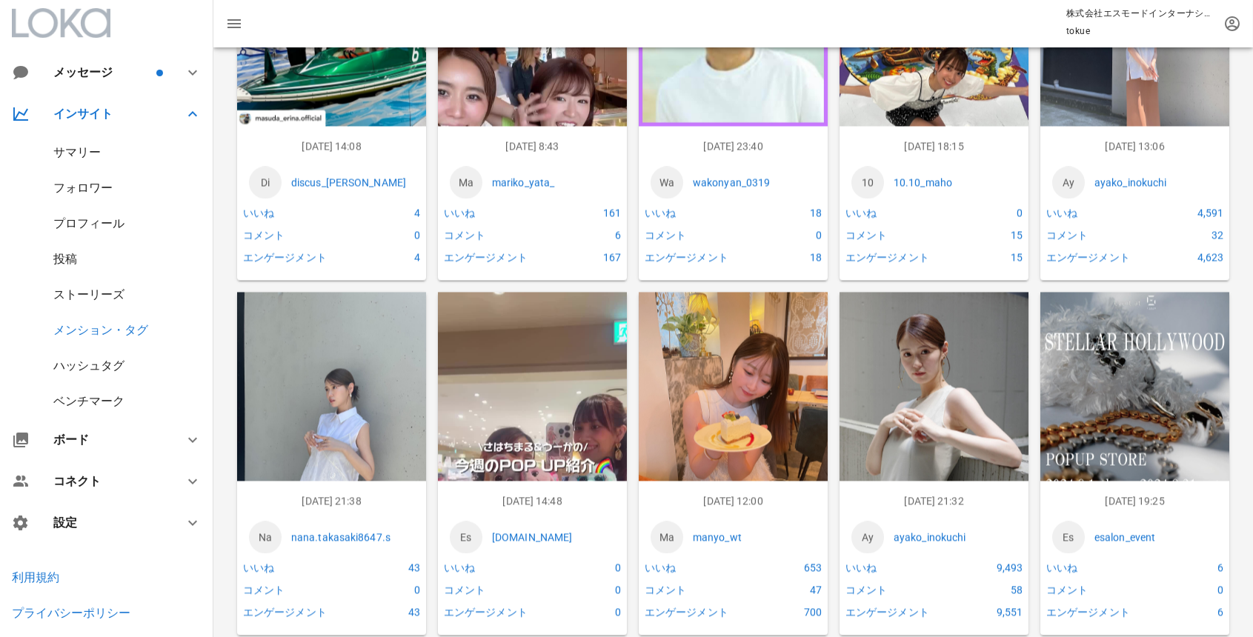
scroll to position [2617, 0]
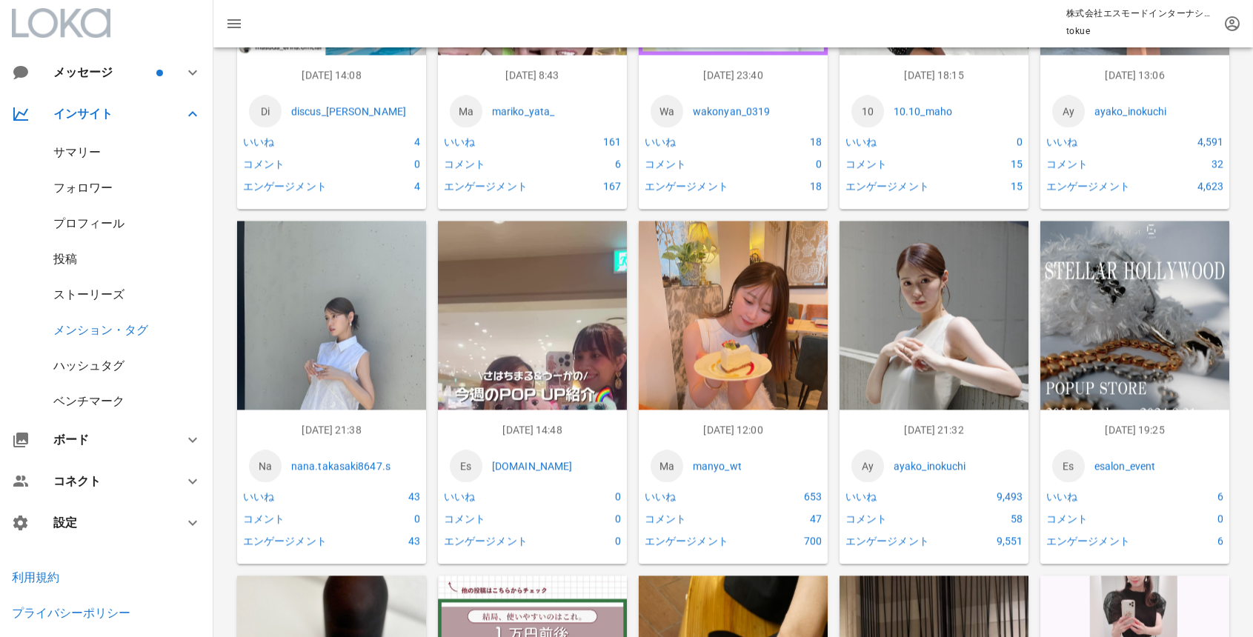
click at [1104, 346] on img at bounding box center [1135, 340] width 189 height 236
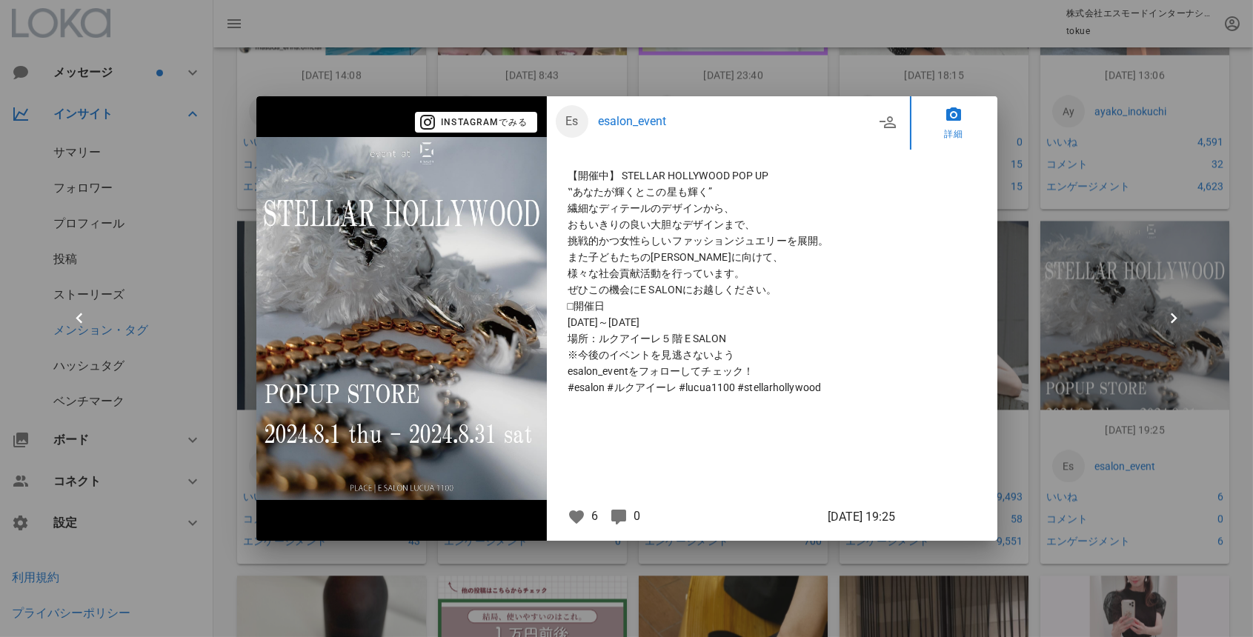
click at [1104, 347] on div at bounding box center [626, 318] width 1253 height 637
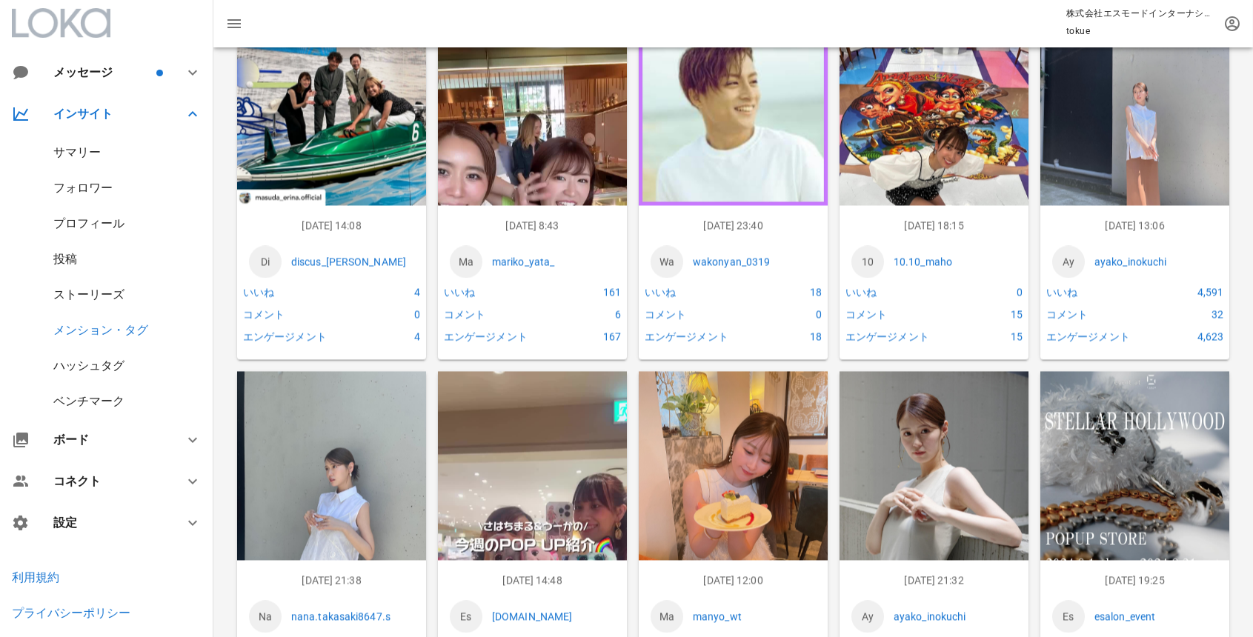
scroll to position [2468, 0]
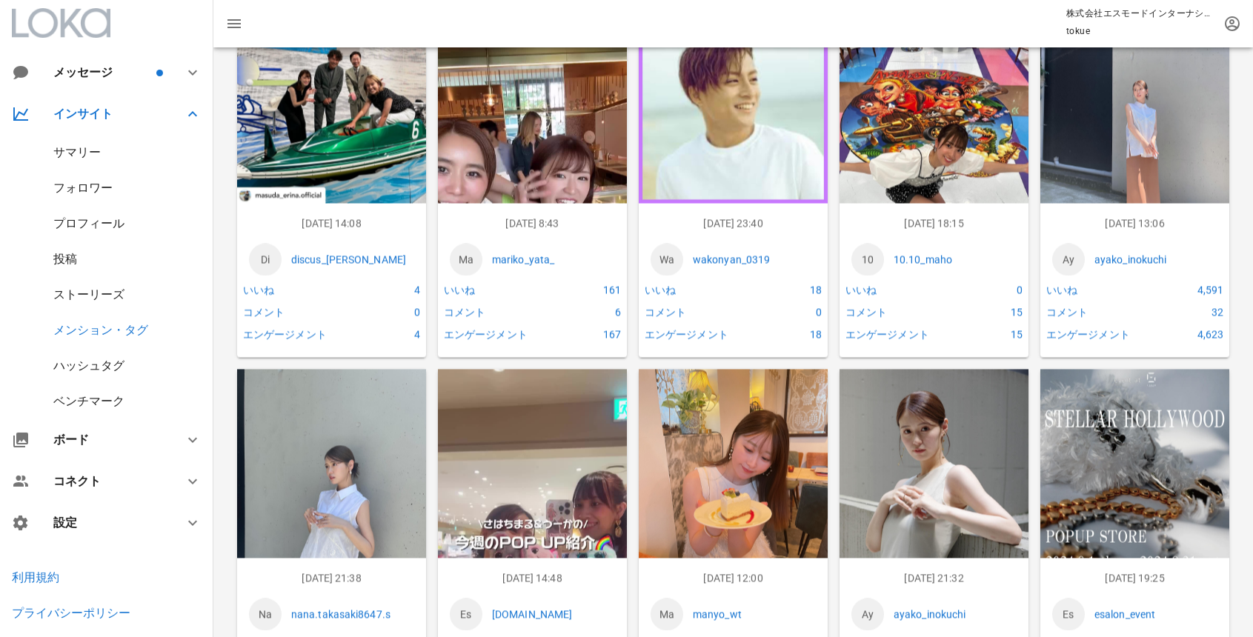
click at [1079, 462] on img at bounding box center [1135, 488] width 189 height 236
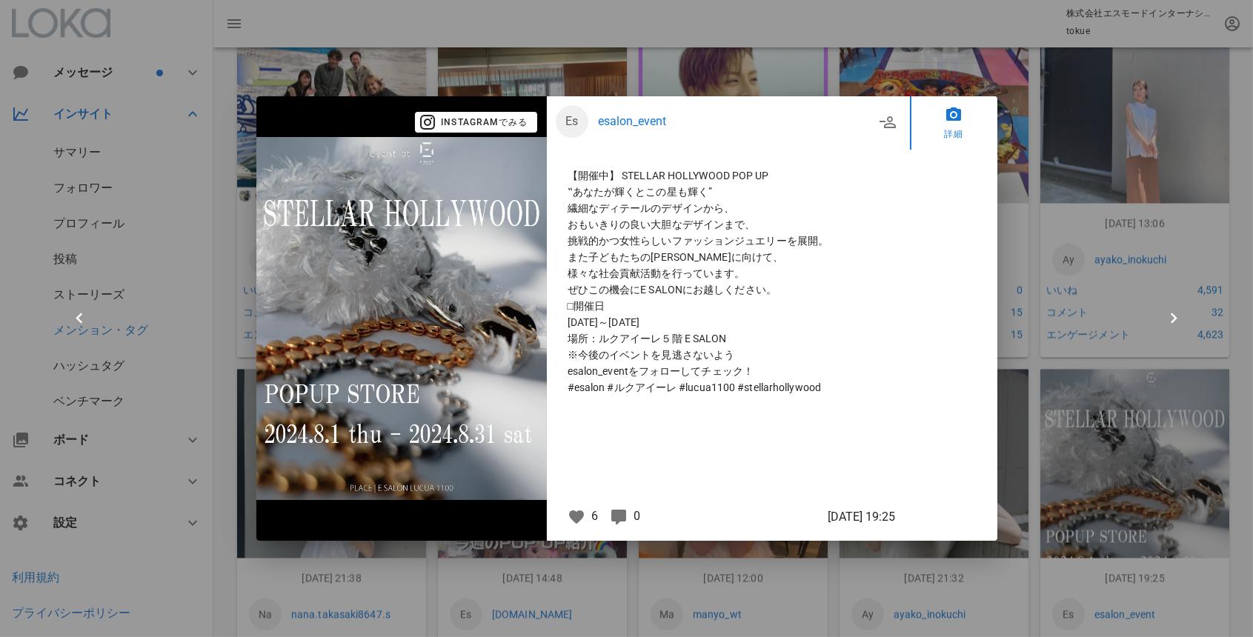
drag, startPoint x: 835, startPoint y: 386, endPoint x: 577, endPoint y: 315, distance: 267.6
click at [577, 315] on p "【開催中】 STELLAR HOLLYWOOD POP UP ‟あなたが輝くとこの星も輝く” 繊細なディテールのデザインから、 おもいきりの良い⼤胆なデザイン…" at bounding box center [729, 282] width 322 height 228
click at [1118, 212] on div at bounding box center [626, 318] width 1253 height 637
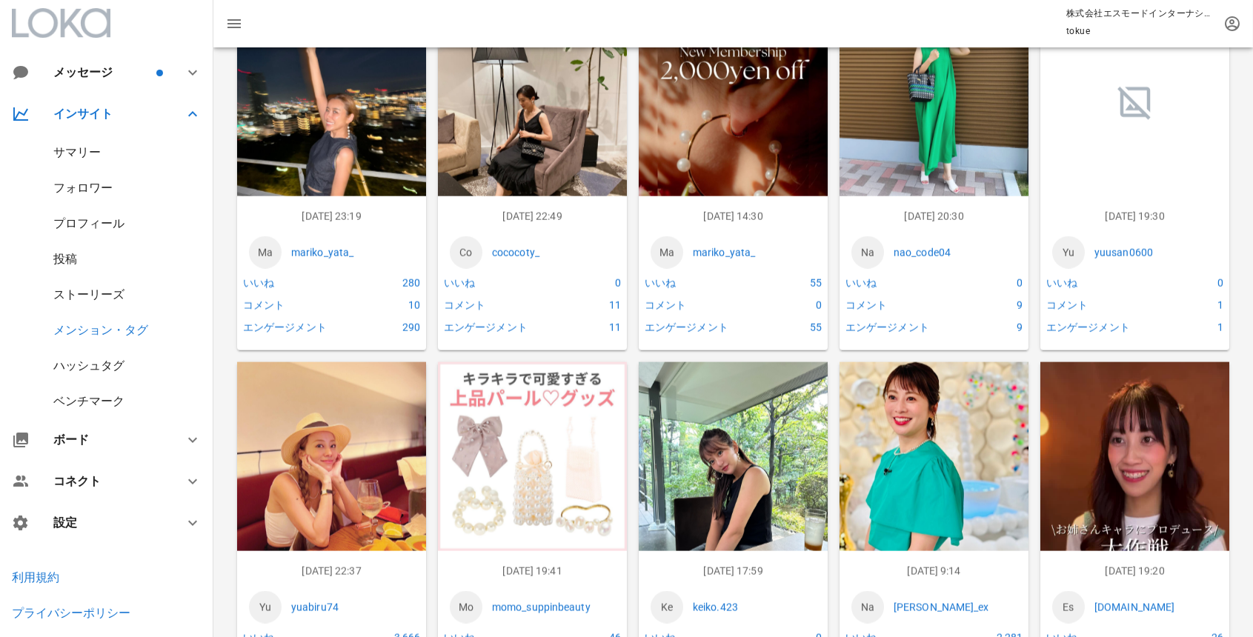
scroll to position [1542, 0]
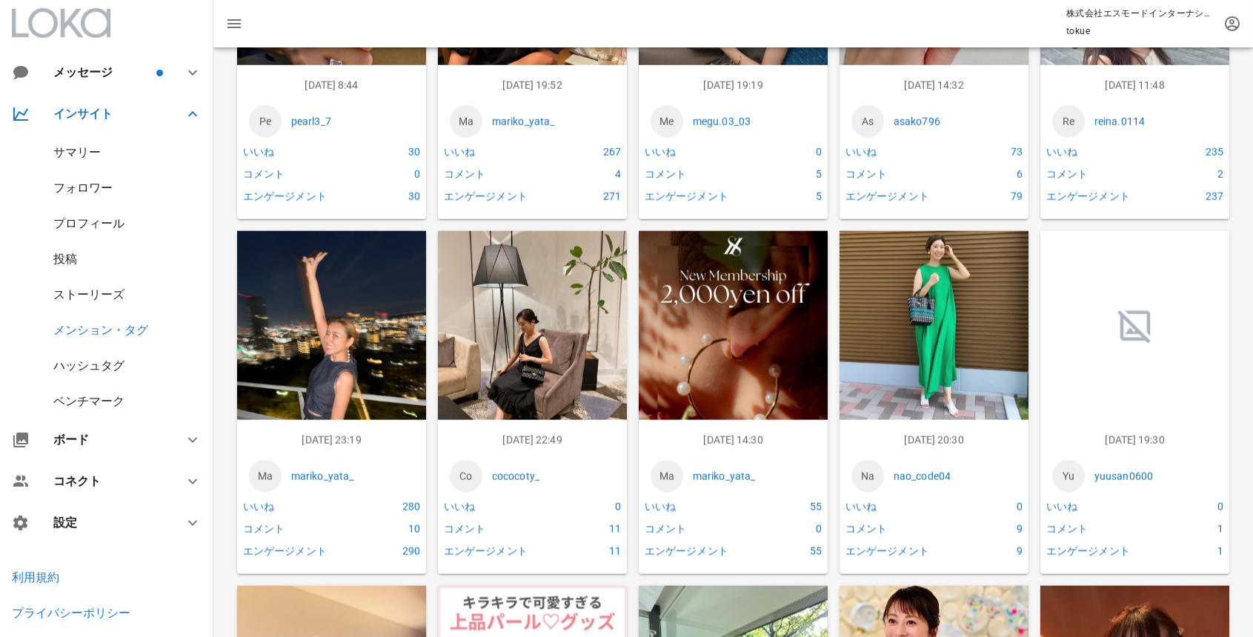
click at [752, 326] on img at bounding box center [733, 349] width 189 height 236
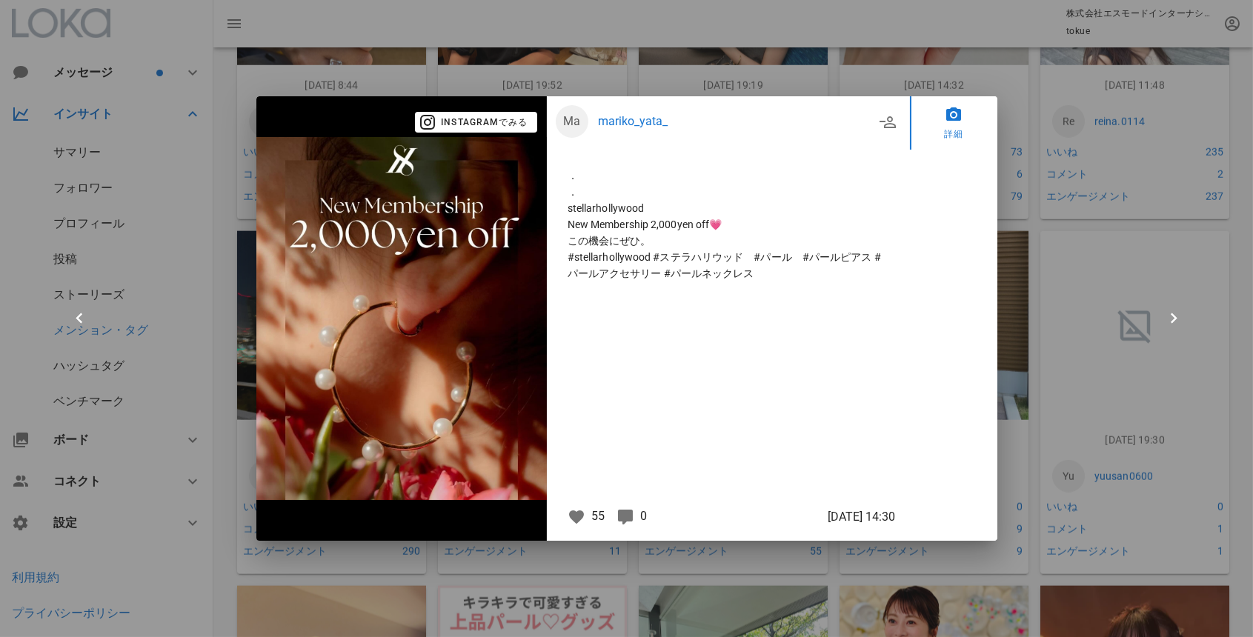
click at [1044, 231] on div at bounding box center [626, 318] width 1253 height 637
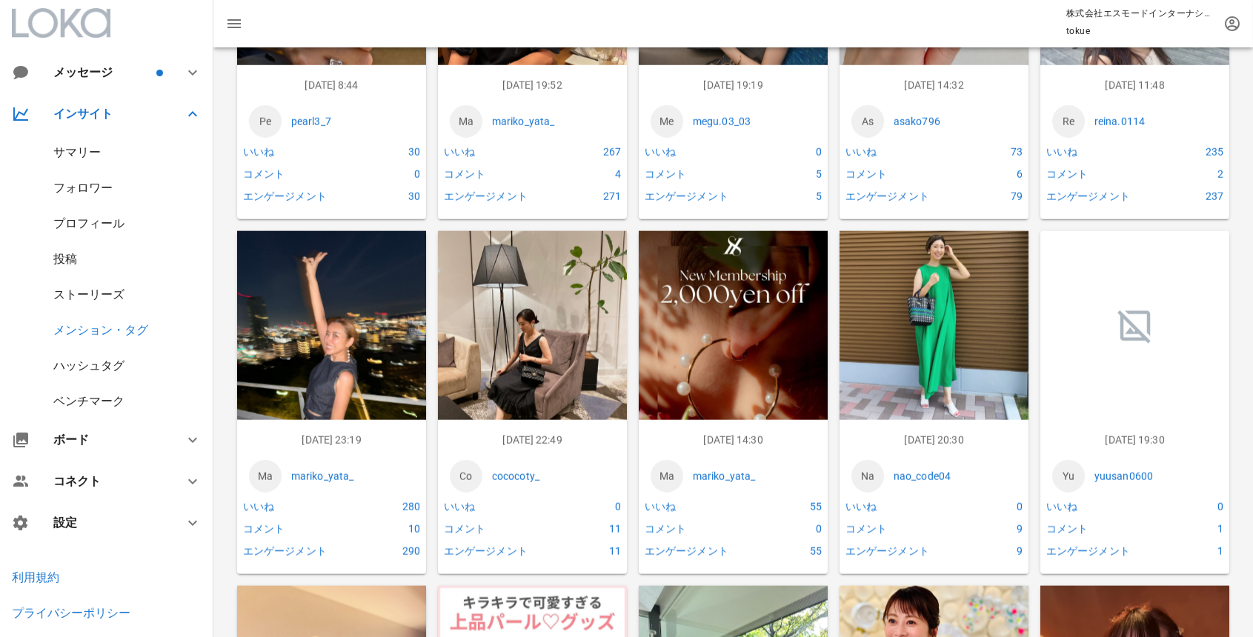
click at [90, 223] on div "プロフィール" at bounding box center [88, 223] width 71 height 14
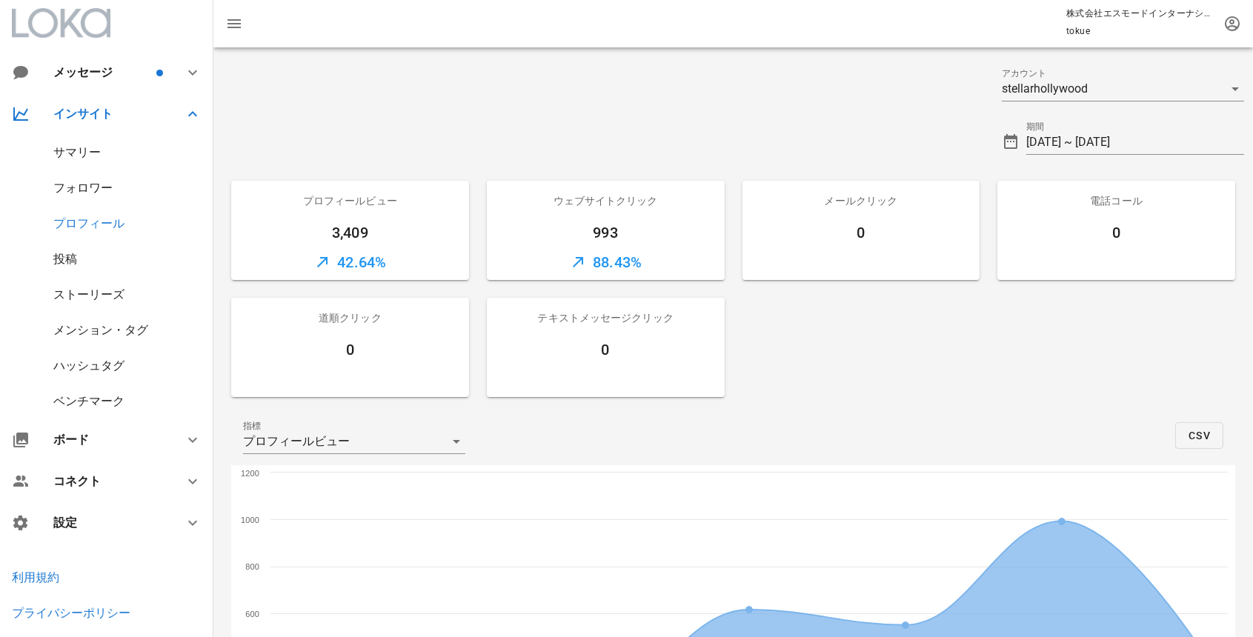
click at [88, 259] on div "投稿" at bounding box center [106, 260] width 213 height 36
click at [63, 268] on div "投稿" at bounding box center [106, 260] width 213 height 36
click at [62, 258] on div "投稿" at bounding box center [65, 259] width 24 height 14
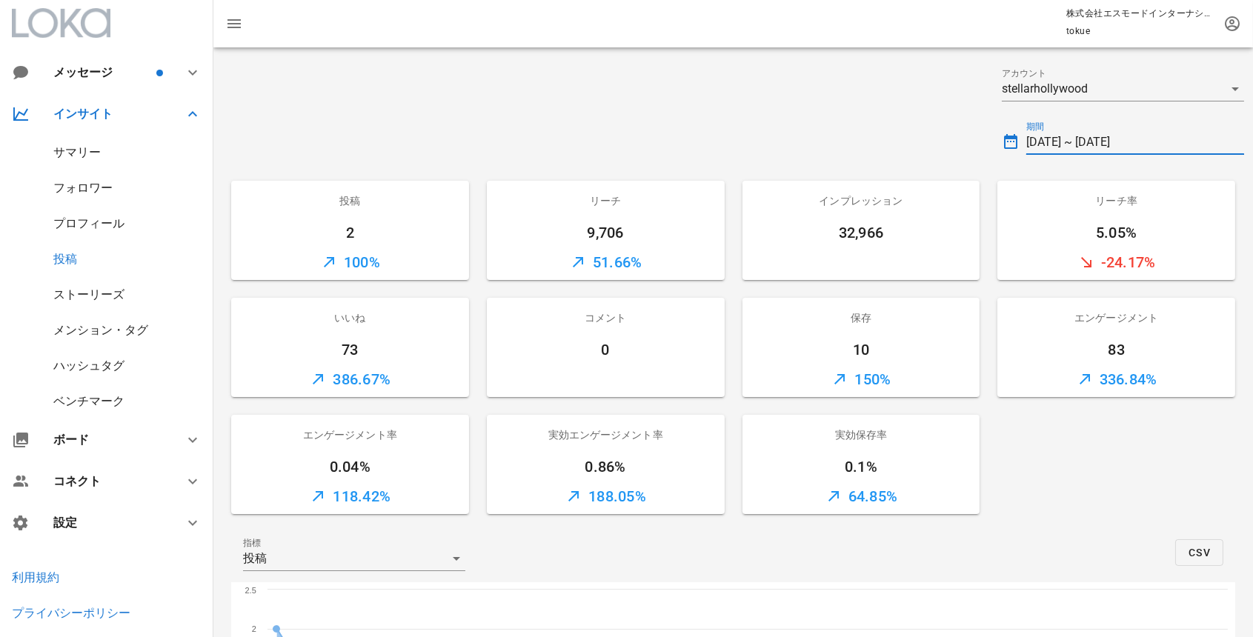
click at [1082, 136] on input "2025-08-19 ~ 2025-08-25" at bounding box center [1136, 142] width 218 height 24
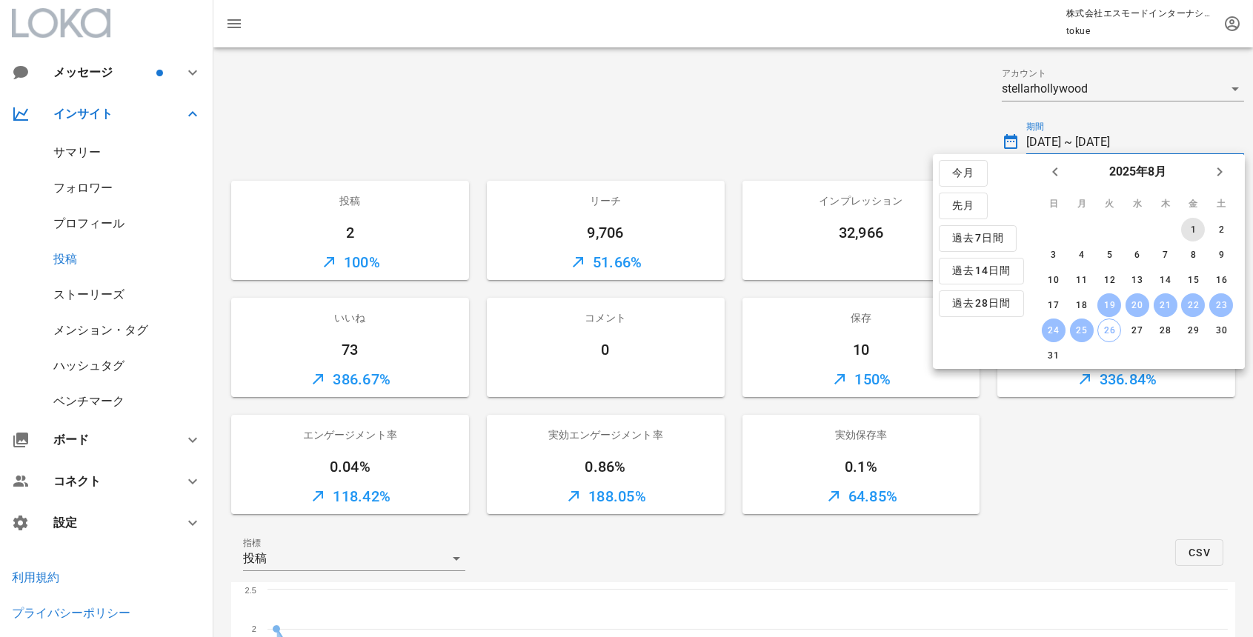
click at [1190, 223] on button "1" at bounding box center [1194, 230] width 24 height 24
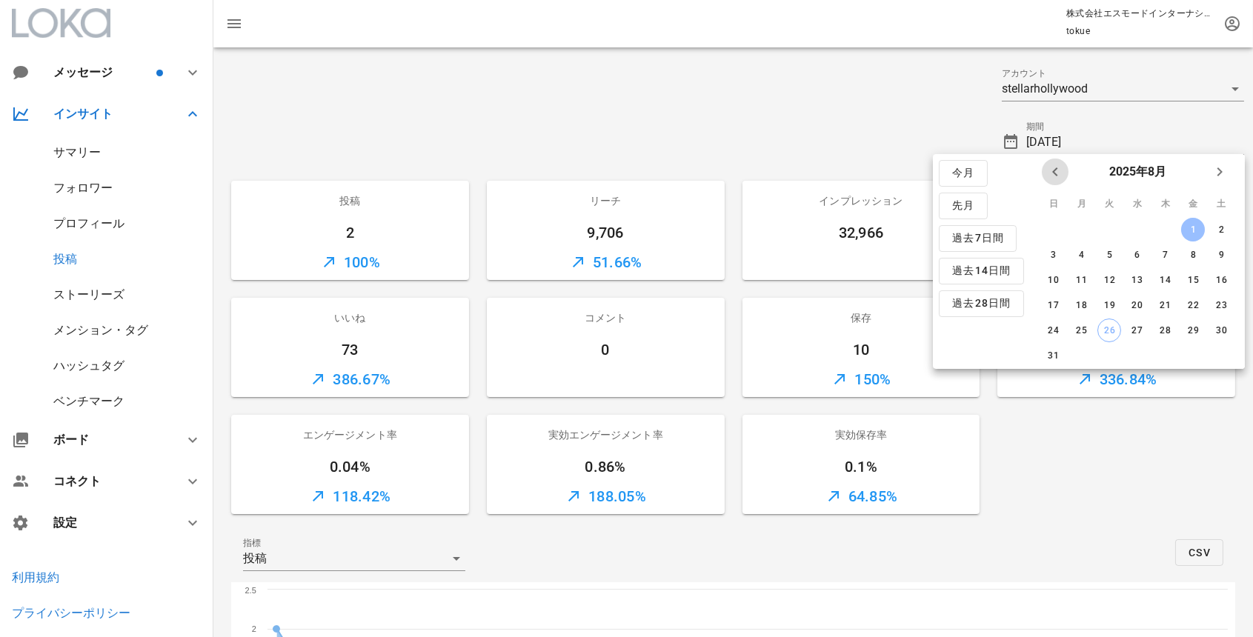
click at [1050, 168] on icon "前月" at bounding box center [1056, 172] width 18 height 18
click at [1108, 228] on div "1" at bounding box center [1110, 230] width 24 height 10
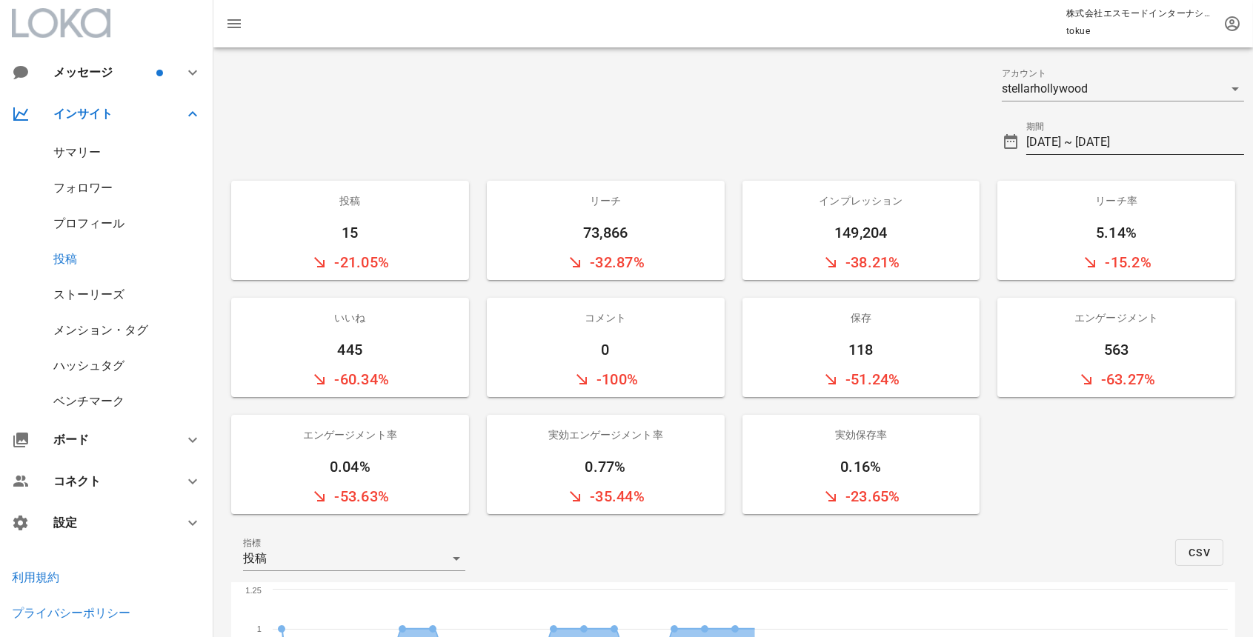
click at [1121, 148] on input "2025-07-01 ~ 2025-08-01" at bounding box center [1136, 142] width 218 height 24
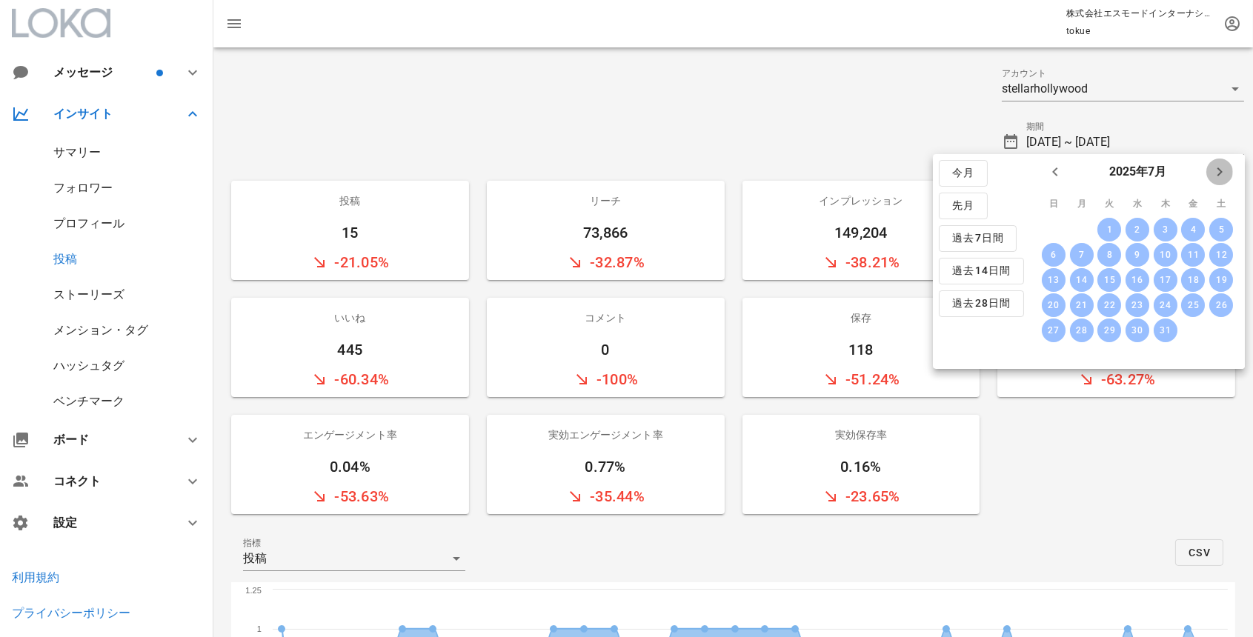
click at [1216, 175] on icon "来月" at bounding box center [1220, 172] width 18 height 18
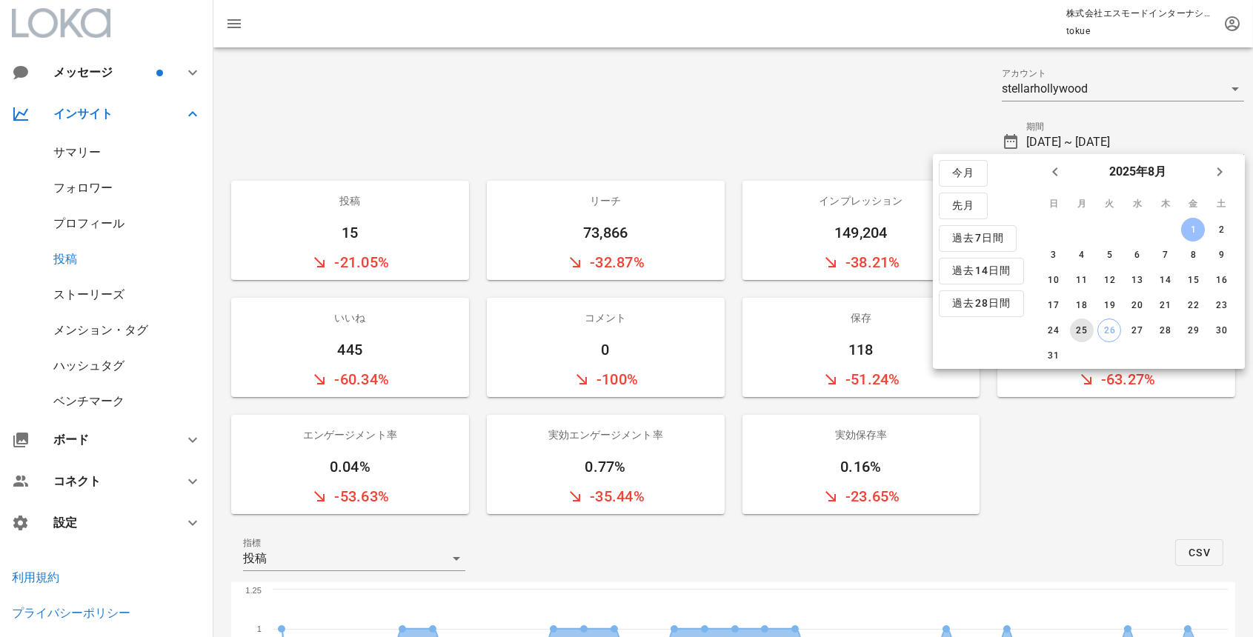
click at [1084, 328] on div "25" at bounding box center [1082, 330] width 24 height 10
click at [1047, 168] on icon "前月" at bounding box center [1056, 172] width 18 height 18
click at [1111, 228] on div "1" at bounding box center [1110, 230] width 24 height 10
type input "2025-07-01 ~ 2025-08-25"
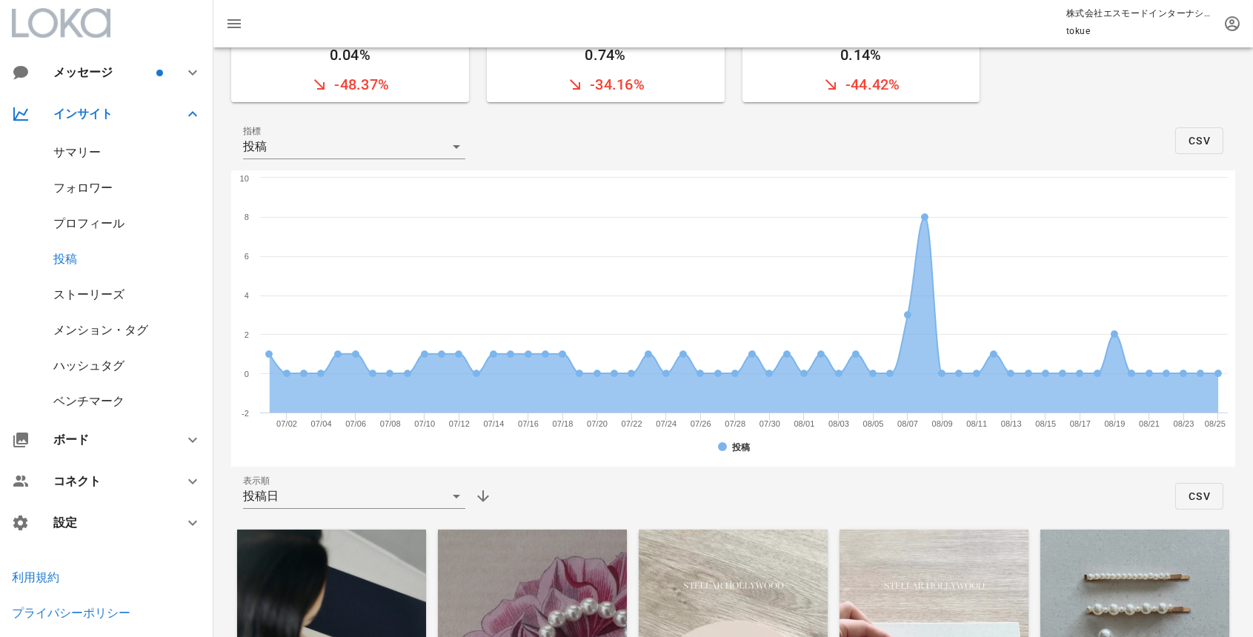
scroll to position [383, 0]
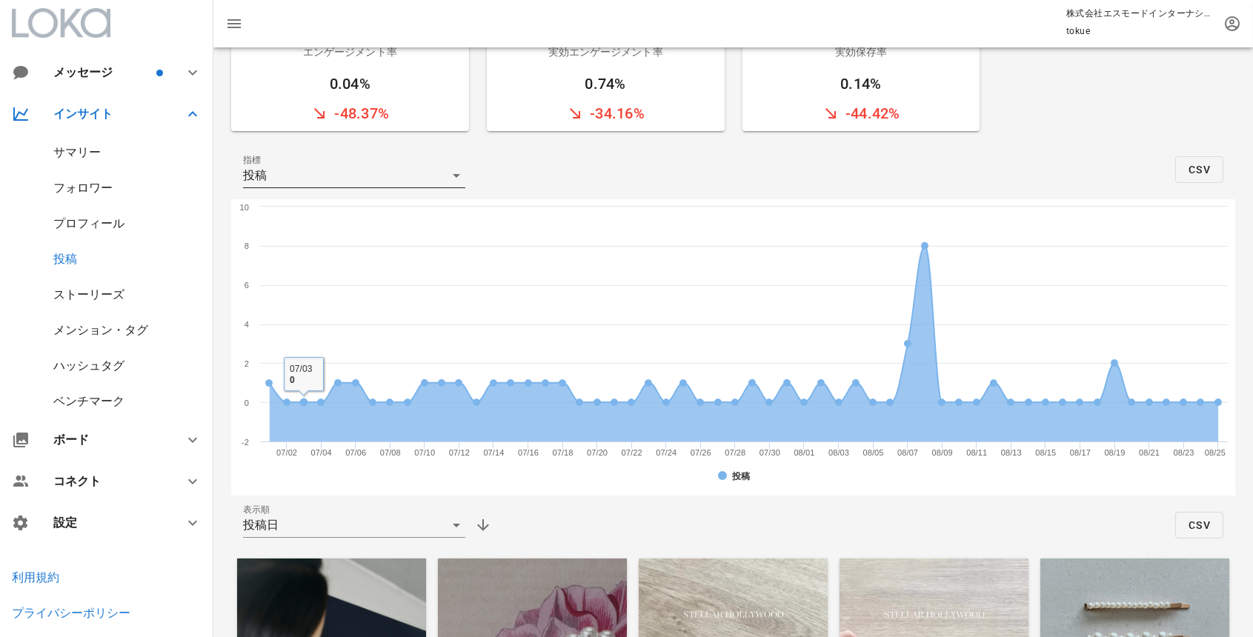
click at [298, 177] on div "投稿" at bounding box center [344, 176] width 202 height 24
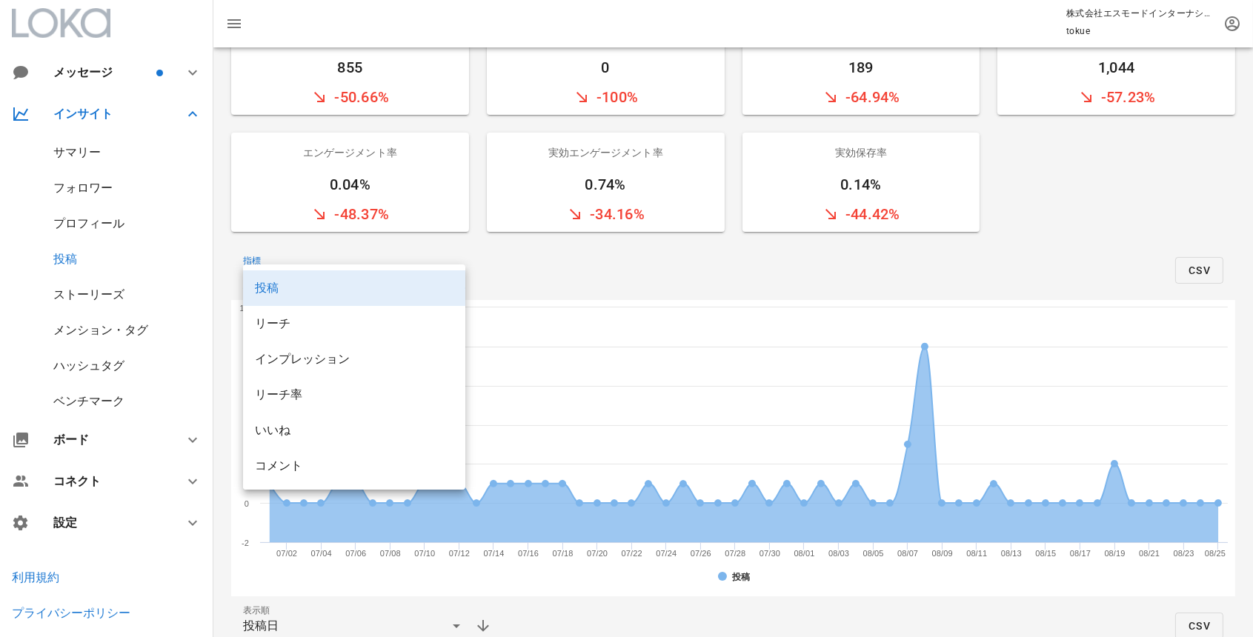
scroll to position [0, 0]
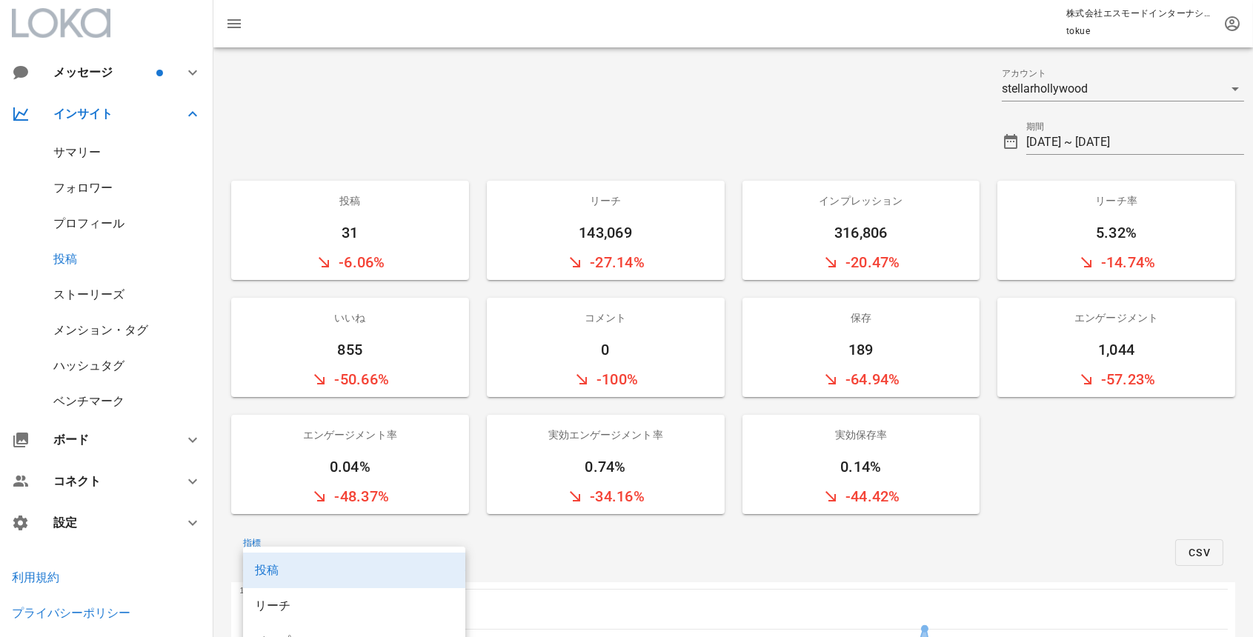
click at [1013, 572] on div "指標 投稿 CSV" at bounding box center [733, 552] width 1004 height 59
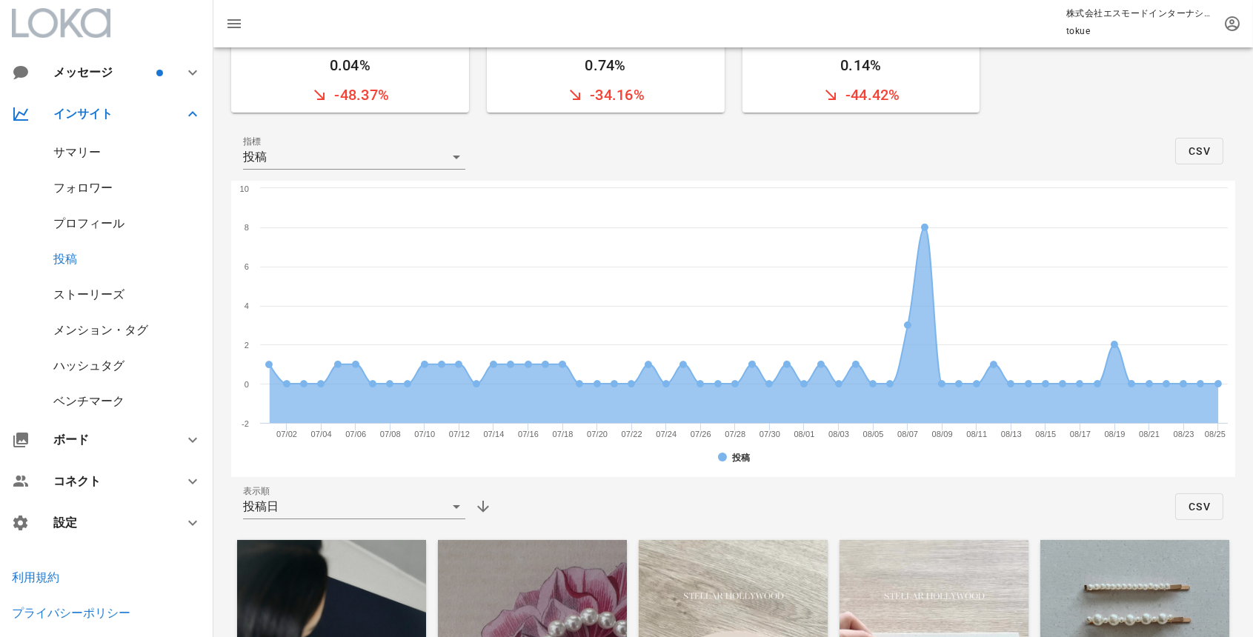
scroll to position [399, 0]
